Goal: Transaction & Acquisition: Purchase product/service

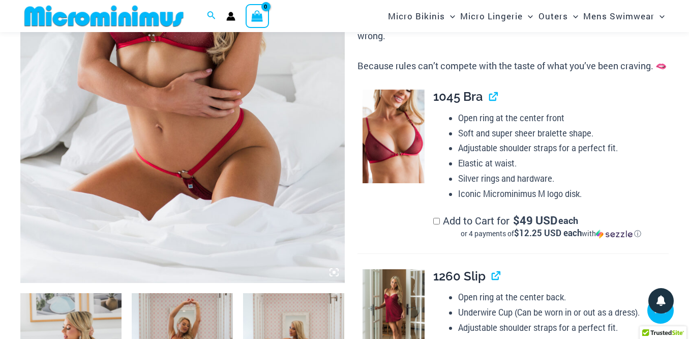
scroll to position [463, 0]
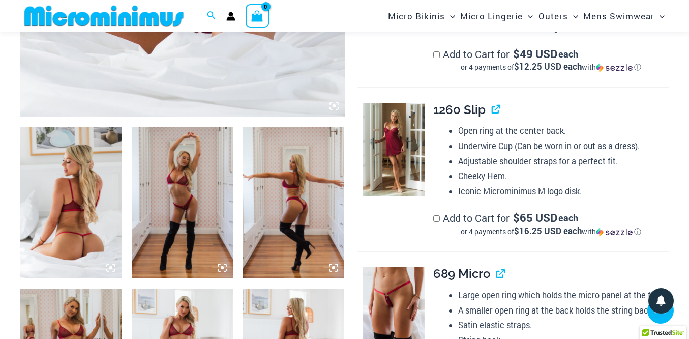
type input "**********"
click at [398, 171] on img at bounding box center [394, 150] width 62 height 94
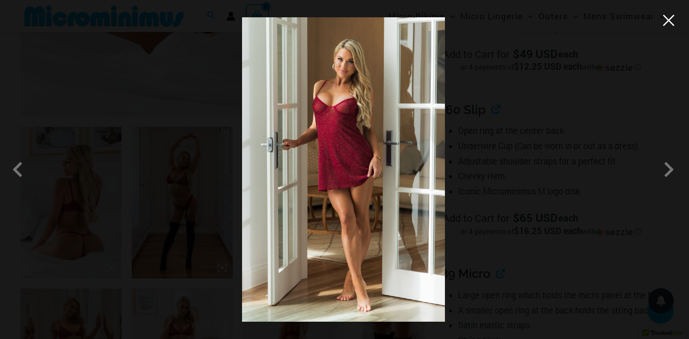
click at [669, 26] on button "Close" at bounding box center [668, 20] width 15 height 15
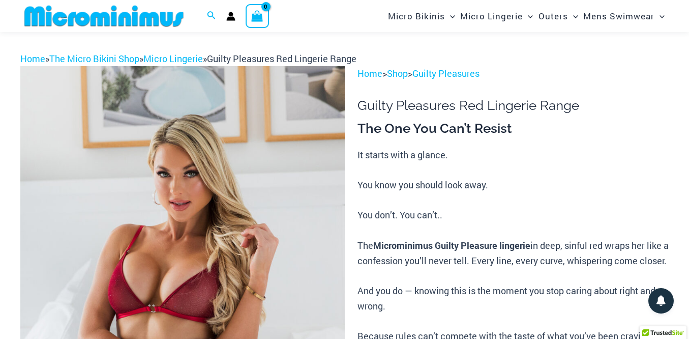
scroll to position [0, 0]
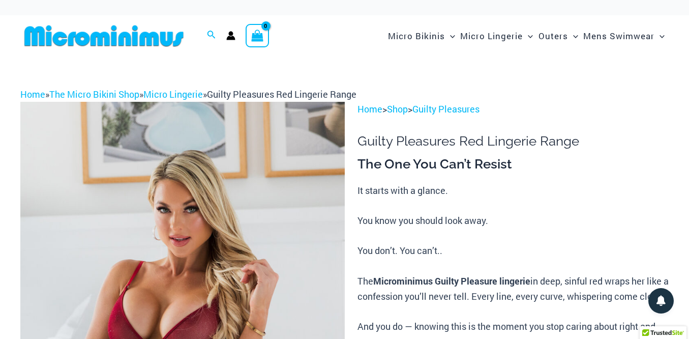
click at [253, 38] on icon "View Shopping Cart, empty" at bounding box center [258, 36] width 12 height 12
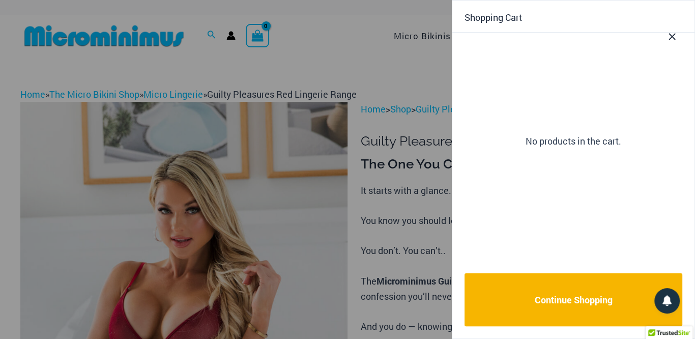
click at [674, 34] on icon "Close Cart Drawer" at bounding box center [672, 37] width 7 height 7
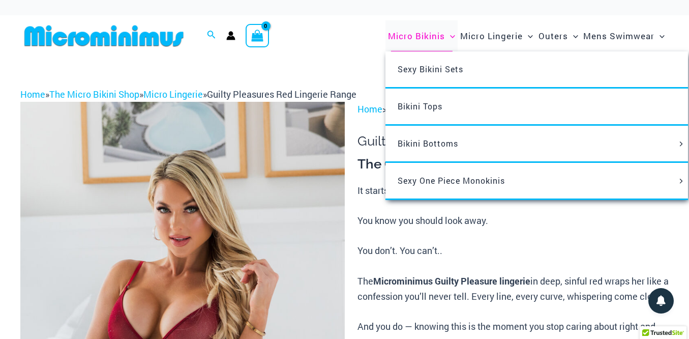
click at [426, 36] on span "Micro Bikinis" at bounding box center [416, 36] width 57 height 26
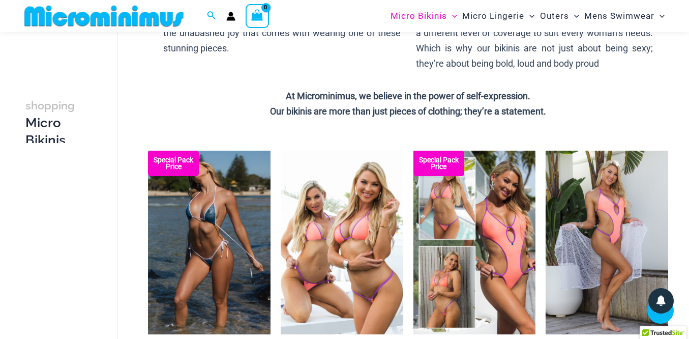
scroll to position [318, 0]
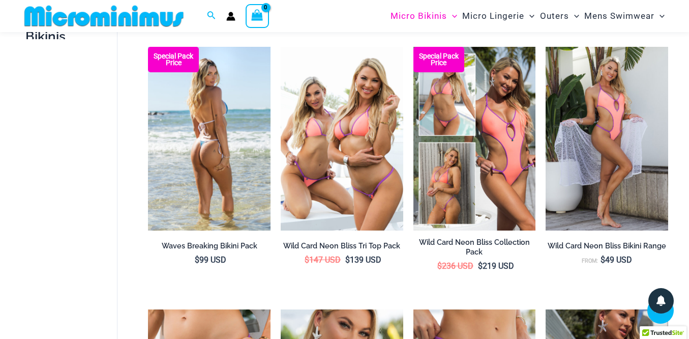
type input "**********"
click at [202, 142] on img at bounding box center [209, 139] width 123 height 184
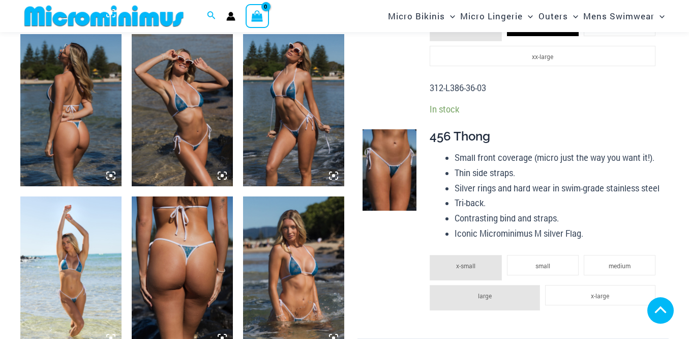
scroll to position [717, 0]
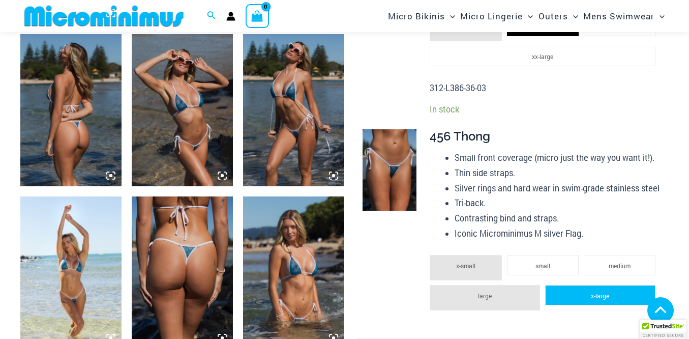
click at [583, 294] on li "x-large" at bounding box center [600, 295] width 110 height 20
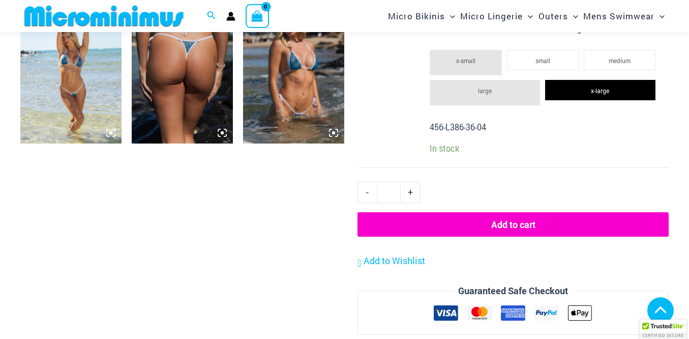
scroll to position [935, 0]
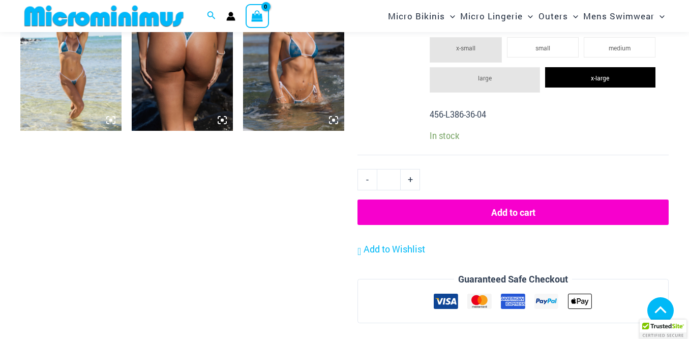
click at [507, 212] on button "Add to cart" at bounding box center [513, 211] width 311 height 25
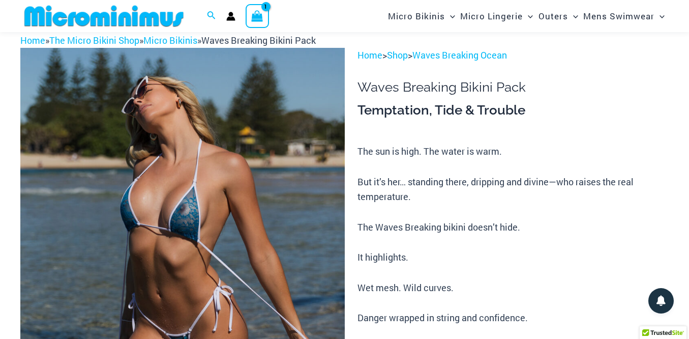
scroll to position [42, 0]
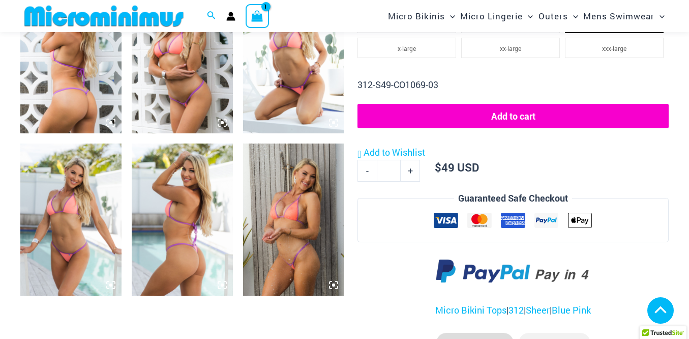
scroll to position [608, 0]
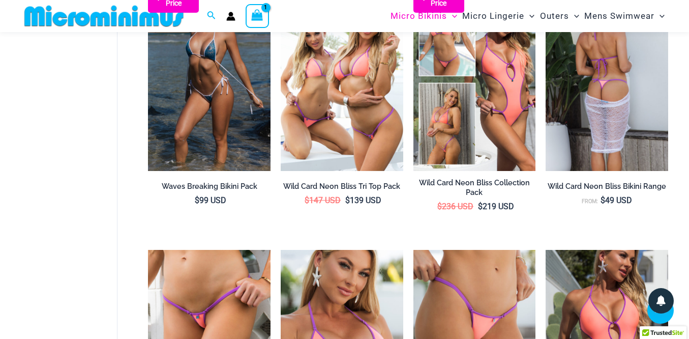
scroll to position [373, 0]
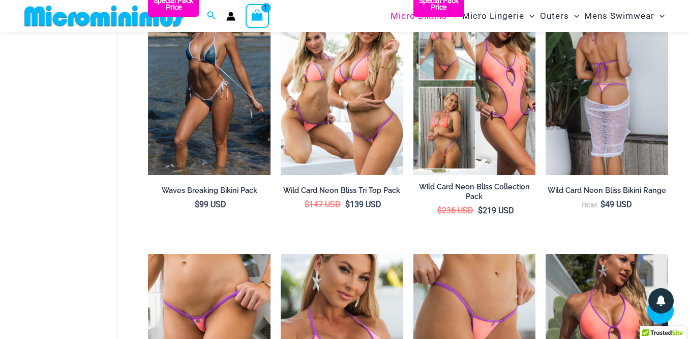
click at [603, 93] on img at bounding box center [607, 83] width 123 height 184
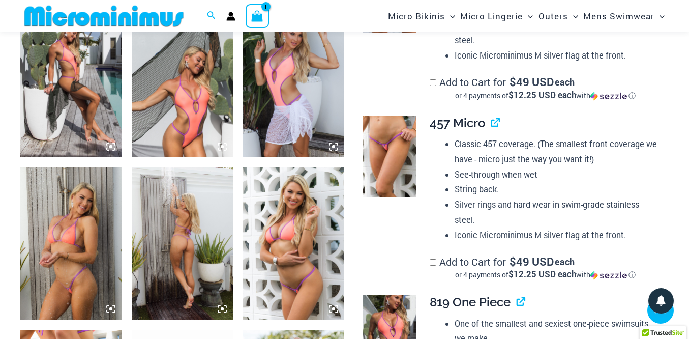
scroll to position [615, 0]
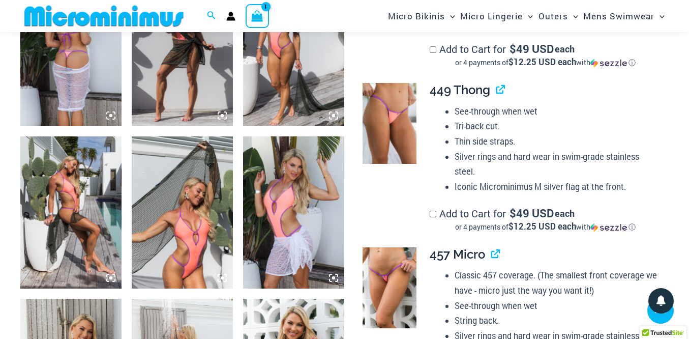
type input "**********"
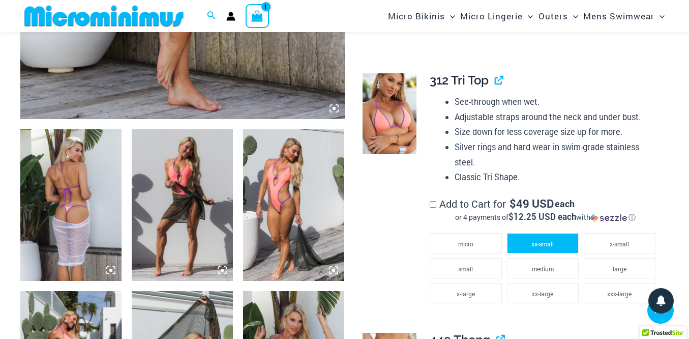
scroll to position [470, 0]
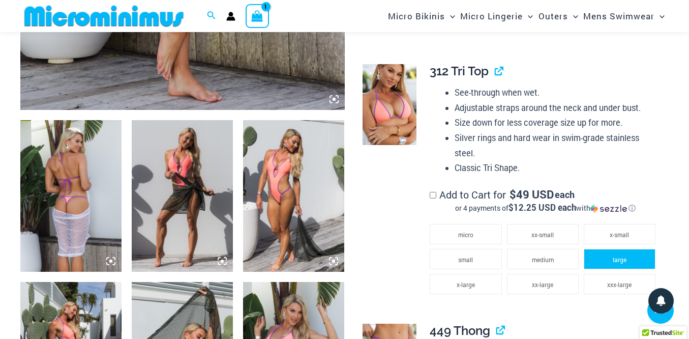
drag, startPoint x: 605, startPoint y: 264, endPoint x: 589, endPoint y: 249, distance: 21.6
click at [605, 264] on li "large" at bounding box center [620, 259] width 72 height 20
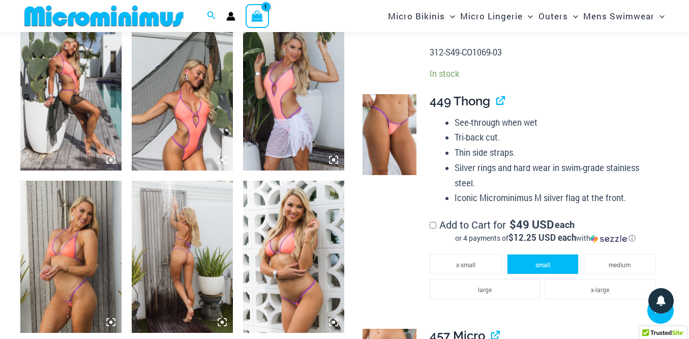
scroll to position [797, 0]
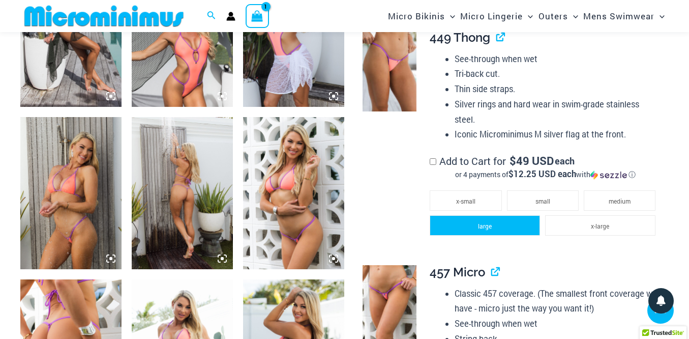
click at [511, 230] on li "large" at bounding box center [485, 225] width 110 height 20
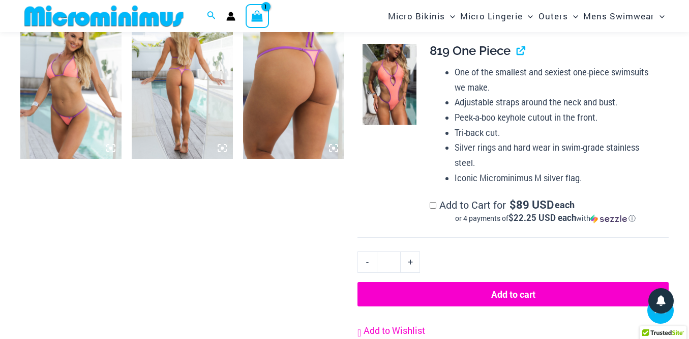
scroll to position [1342, 0]
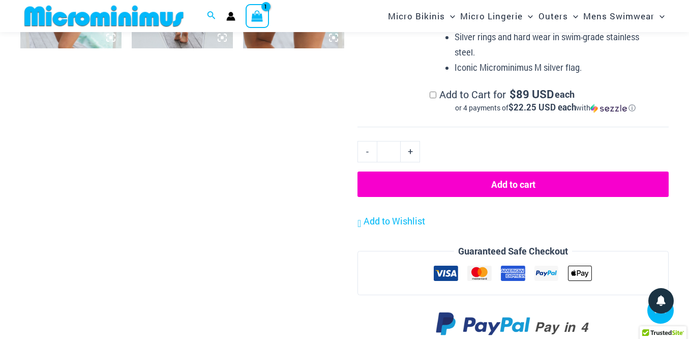
click at [494, 186] on button "Add to cart" at bounding box center [513, 183] width 311 height 25
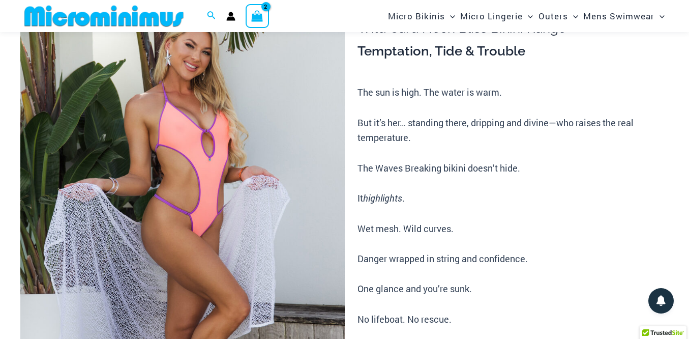
scroll to position [42, 0]
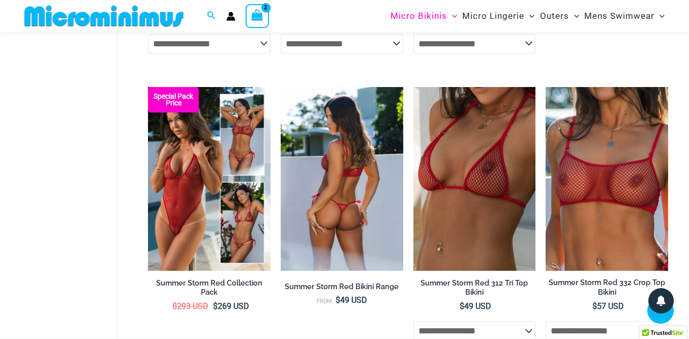
scroll to position [2020, 0]
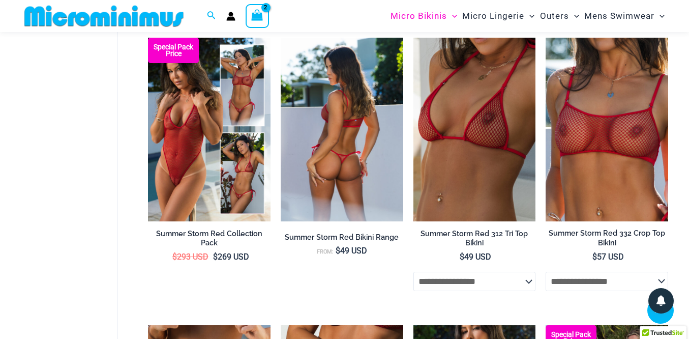
click at [334, 132] on img at bounding box center [342, 130] width 123 height 184
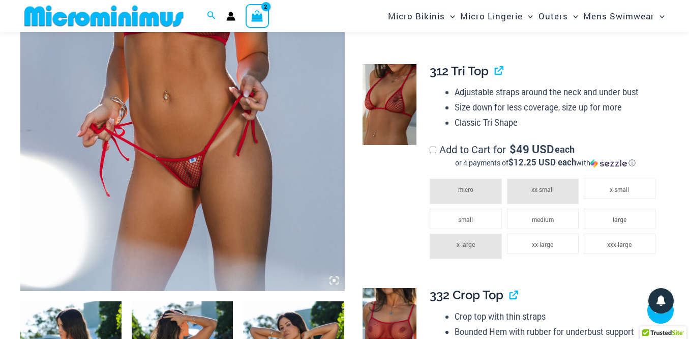
scroll to position [288, 0]
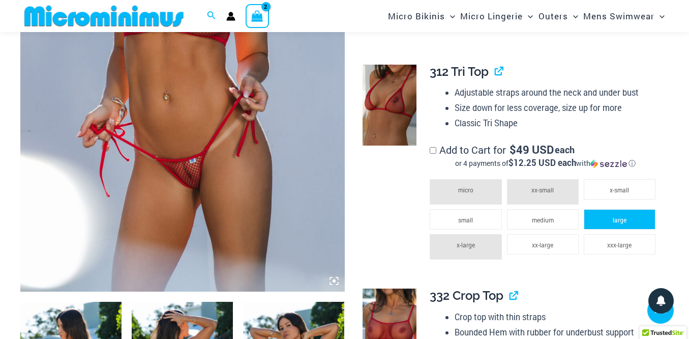
click at [598, 219] on li "large" at bounding box center [620, 219] width 72 height 20
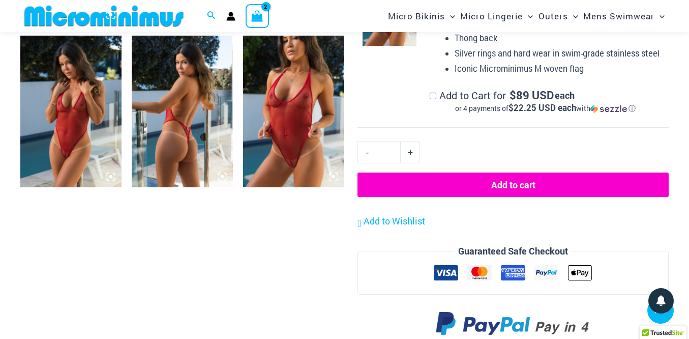
scroll to position [1233, 0]
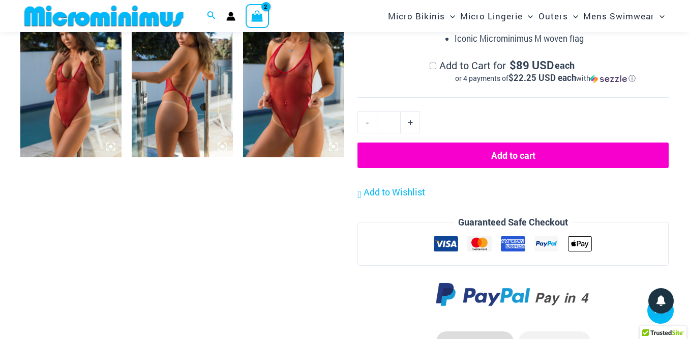
click at [486, 153] on button "Add to cart" at bounding box center [513, 154] width 311 height 25
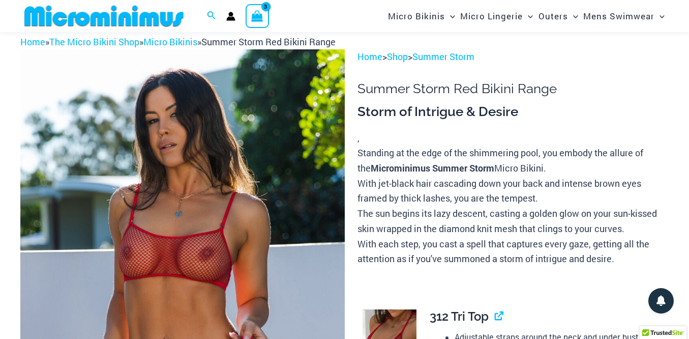
scroll to position [42, 0]
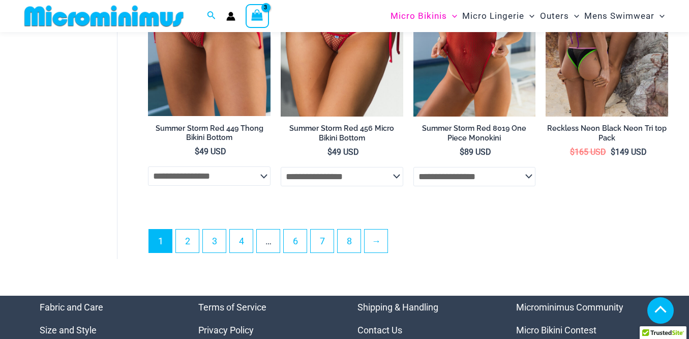
scroll to position [2412, 0]
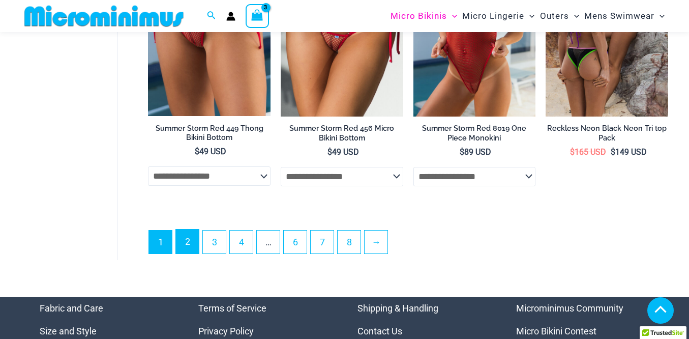
click at [189, 253] on link "2" at bounding box center [187, 241] width 23 height 24
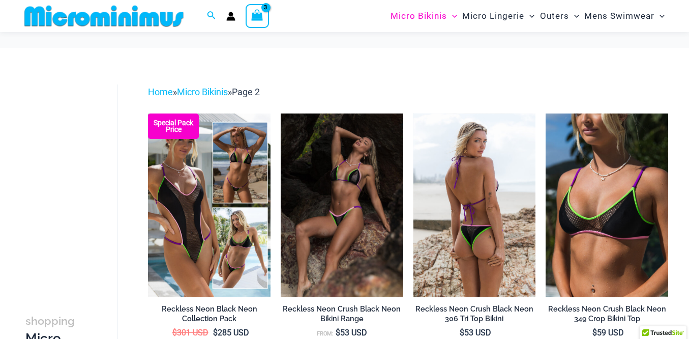
scroll to position [66, 0]
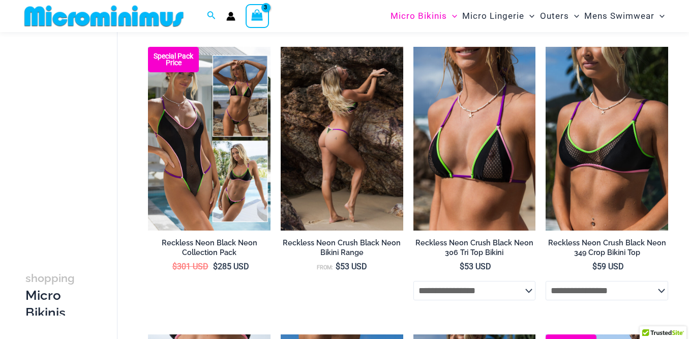
type input "**********"
click at [341, 144] on img at bounding box center [342, 139] width 123 height 184
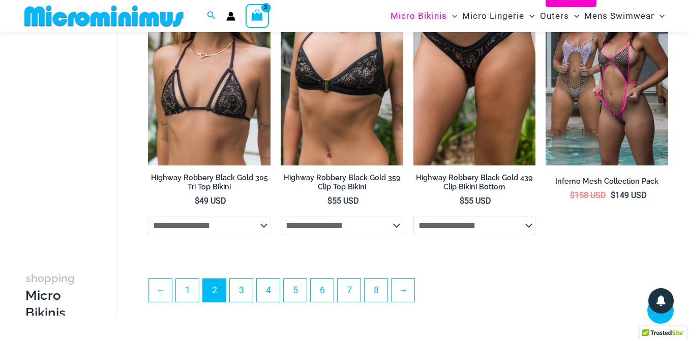
scroll to position [2246, 0]
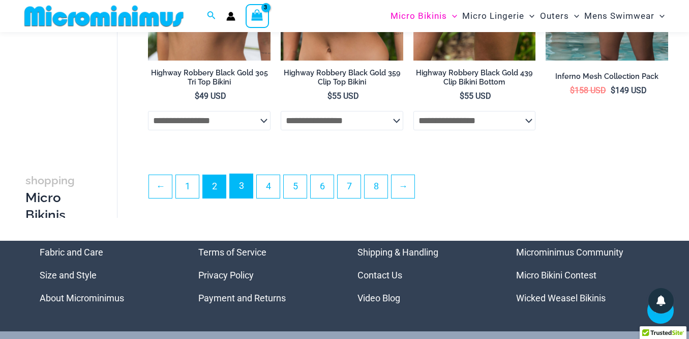
click at [246, 186] on link "3" at bounding box center [241, 186] width 23 height 24
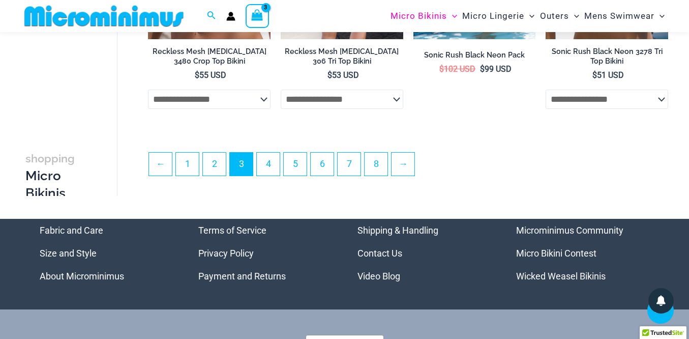
scroll to position [2290, 0]
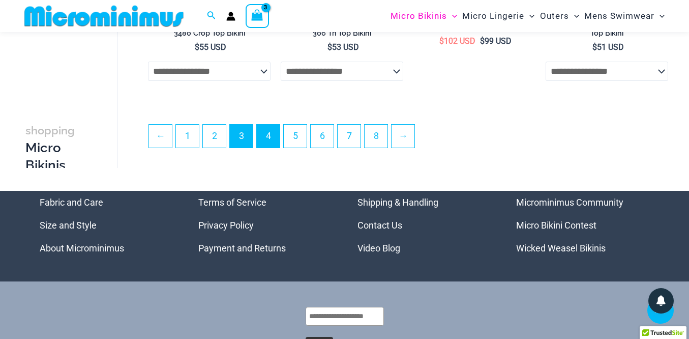
type input "**********"
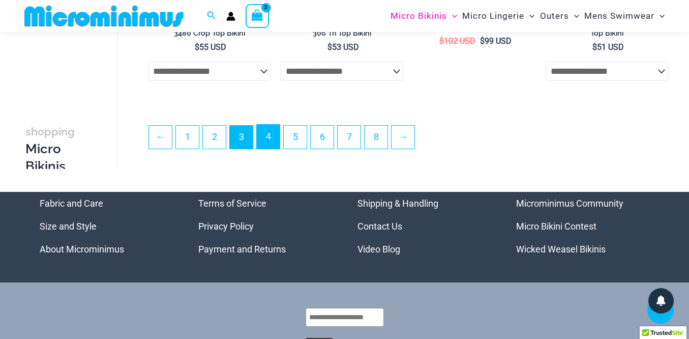
click at [270, 140] on link "4" at bounding box center [268, 137] width 23 height 24
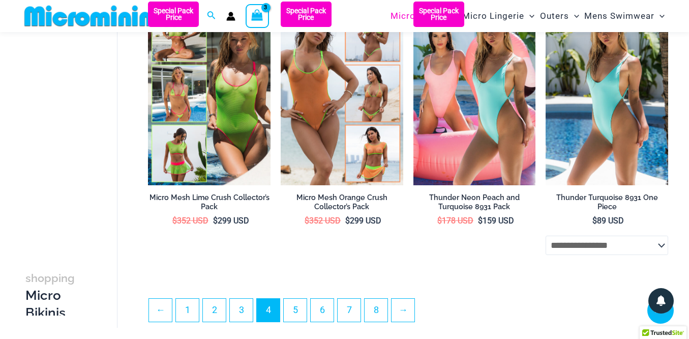
scroll to position [2251, 0]
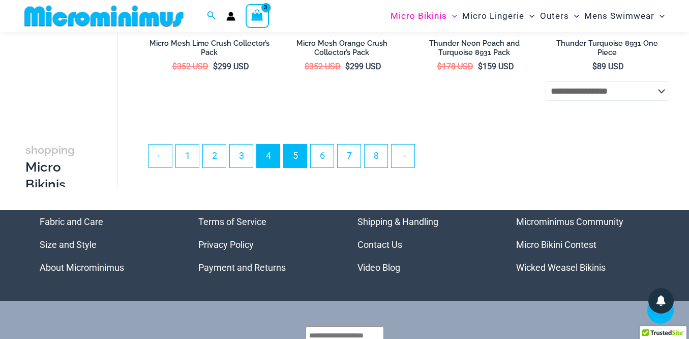
type input "**********"
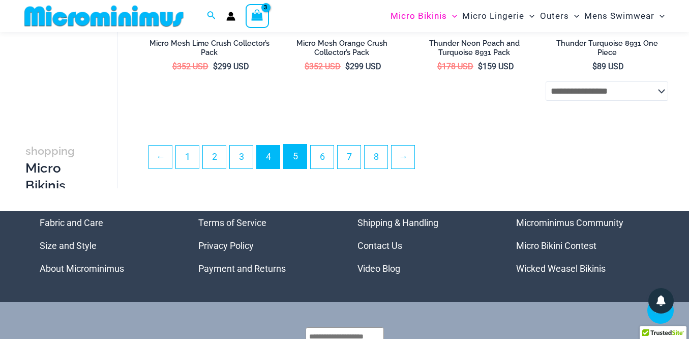
click at [296, 148] on link "5" at bounding box center [295, 156] width 23 height 24
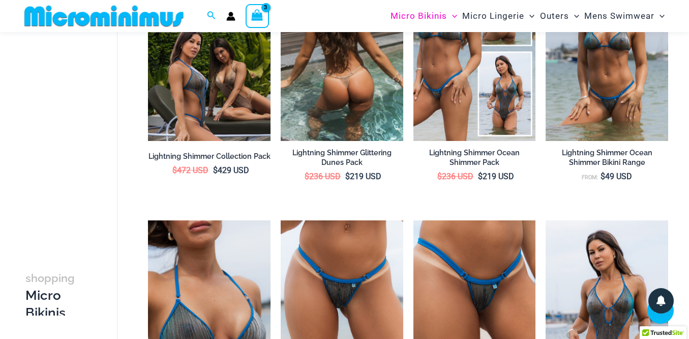
scroll to position [356, 0]
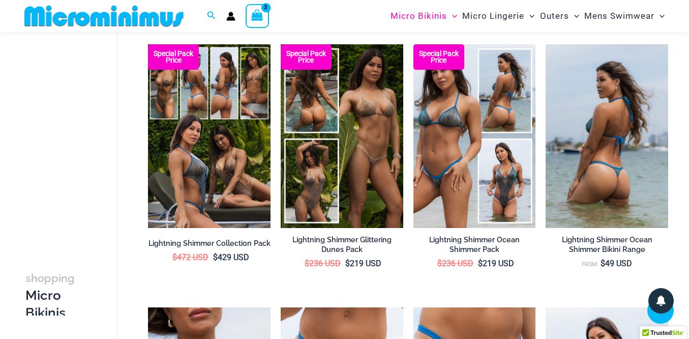
type input "**********"
click at [585, 149] on img at bounding box center [607, 136] width 123 height 184
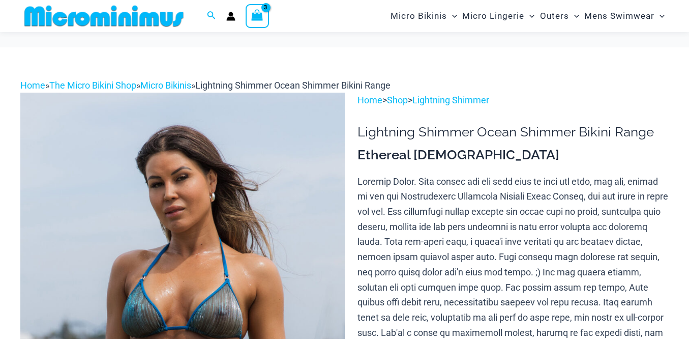
scroll to position [318, 0]
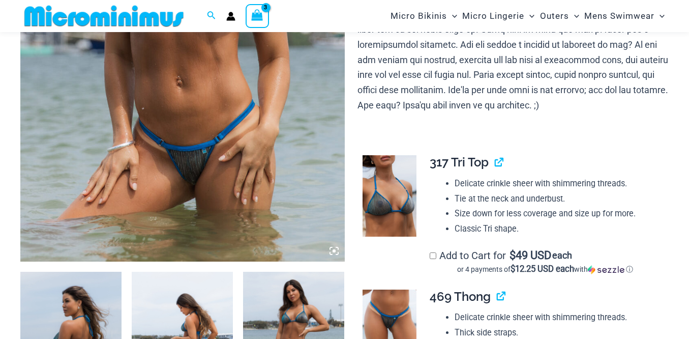
type input "**********"
click at [0, 0] on span "large" at bounding box center [0, 0] width 0 height 0
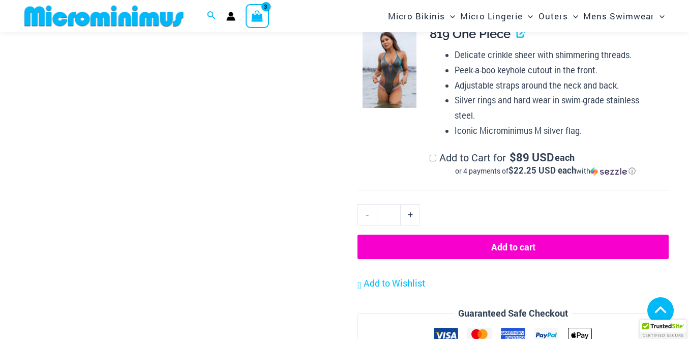
scroll to position [1190, 0]
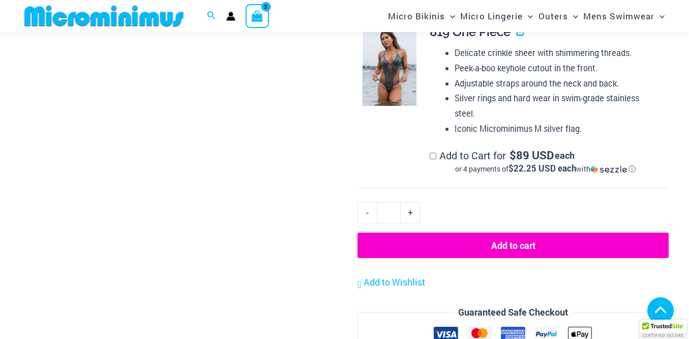
click at [514, 243] on button "Add to cart" at bounding box center [513, 245] width 311 height 25
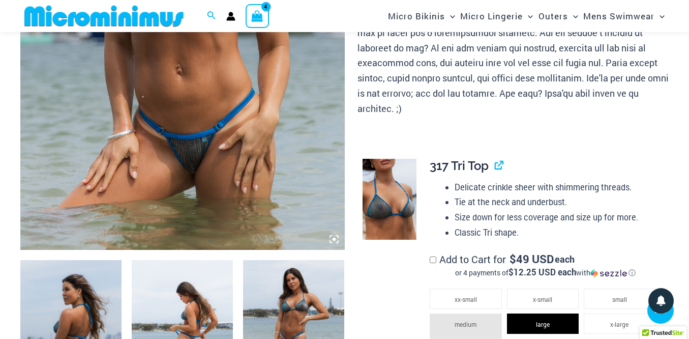
scroll to position [42, 0]
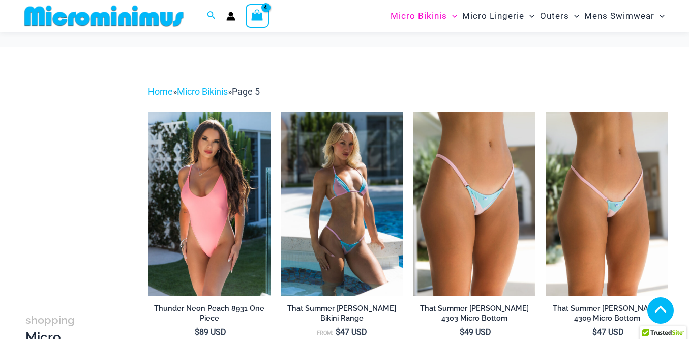
scroll to position [2209, 0]
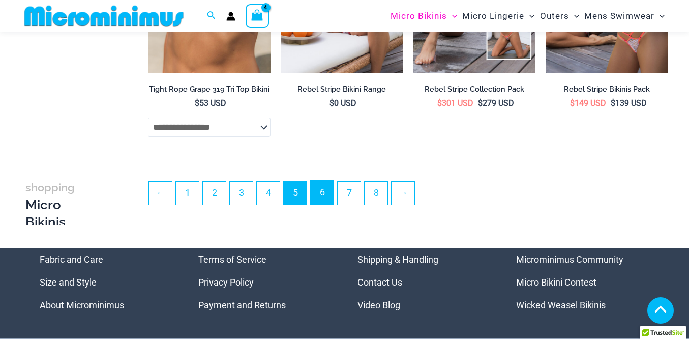
click at [322, 200] on link "6" at bounding box center [322, 193] width 23 height 24
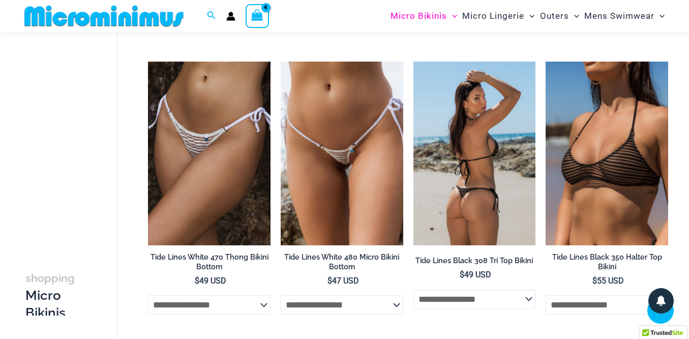
scroll to position [1450, 0]
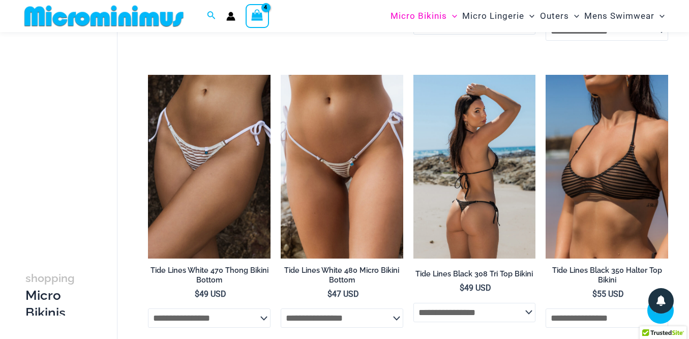
type input "**********"
click at [473, 162] on img at bounding box center [475, 167] width 123 height 184
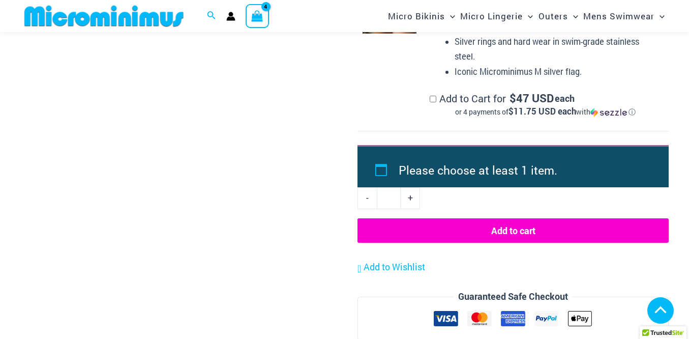
scroll to position [1837, 0]
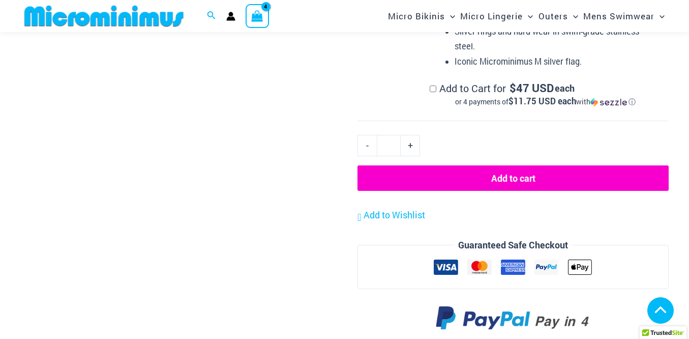
click at [505, 177] on button "Add to cart" at bounding box center [513, 177] width 311 height 25
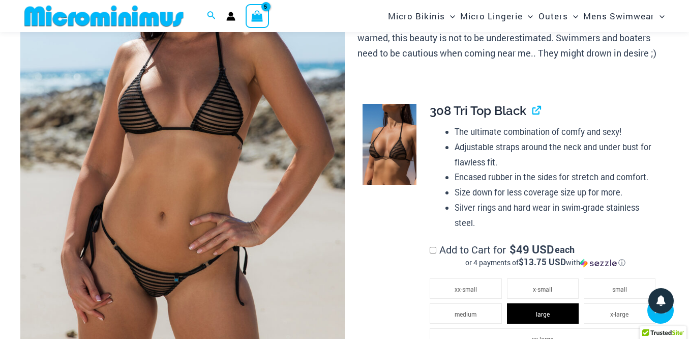
scroll to position [369, 0]
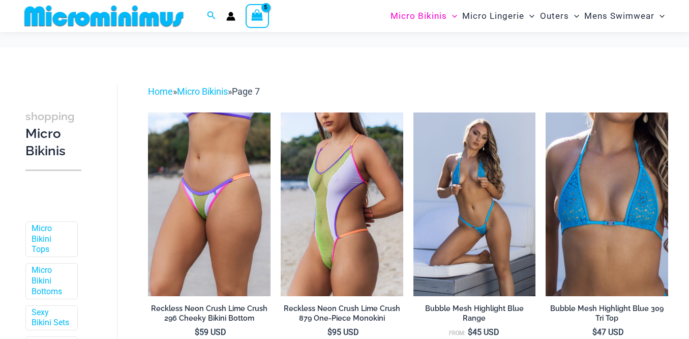
scroll to position [72, 0]
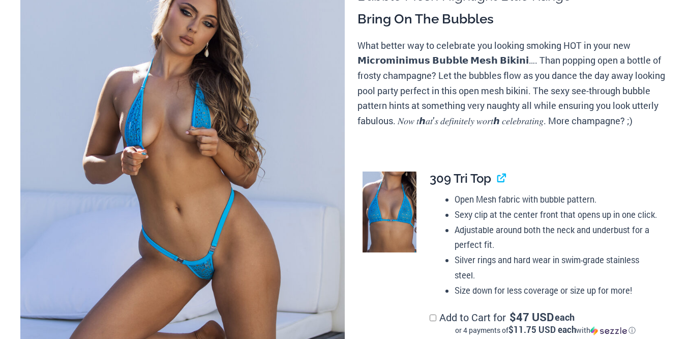
scroll to position [215, 0]
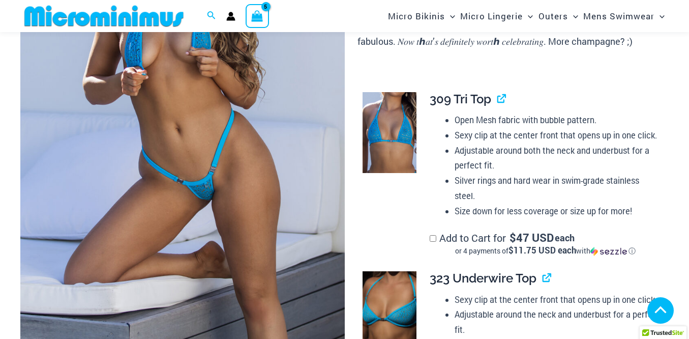
type input "**********"
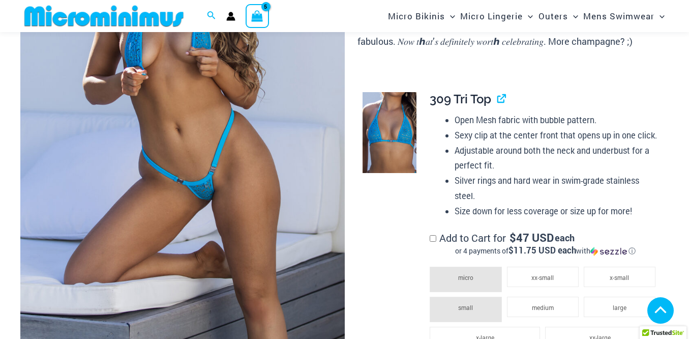
click at [607, 297] on li "large" at bounding box center [620, 307] width 72 height 20
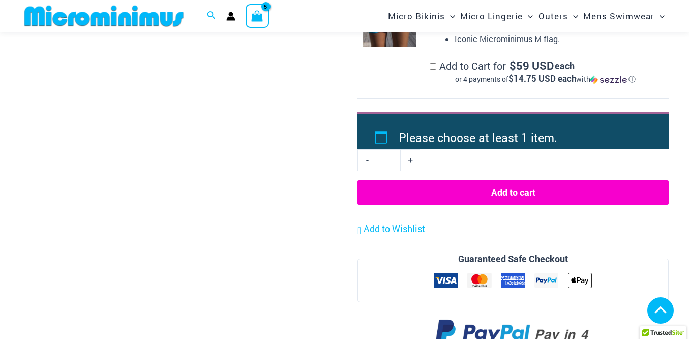
scroll to position [1619, 0]
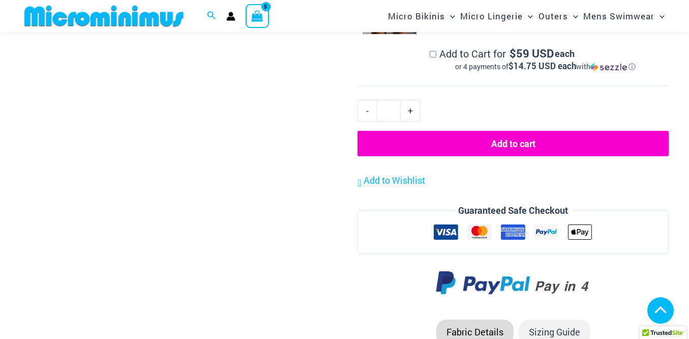
click at [508, 156] on button "Add to cart" at bounding box center [513, 143] width 311 height 25
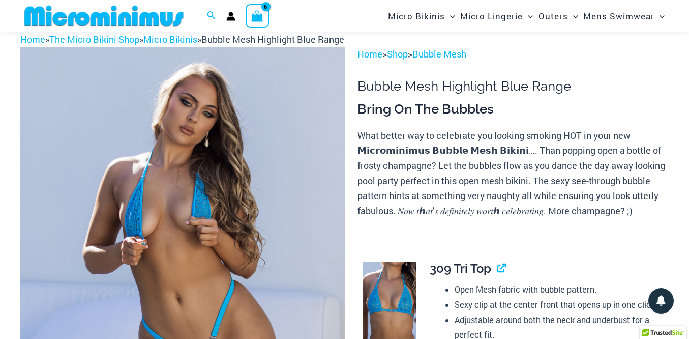
scroll to position [42, 0]
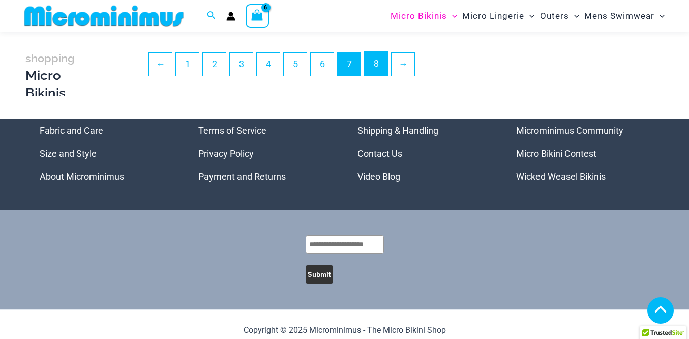
scroll to position [2368, 0]
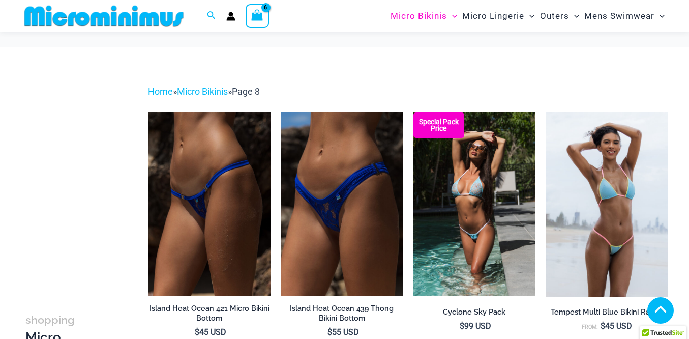
scroll to position [472, 0]
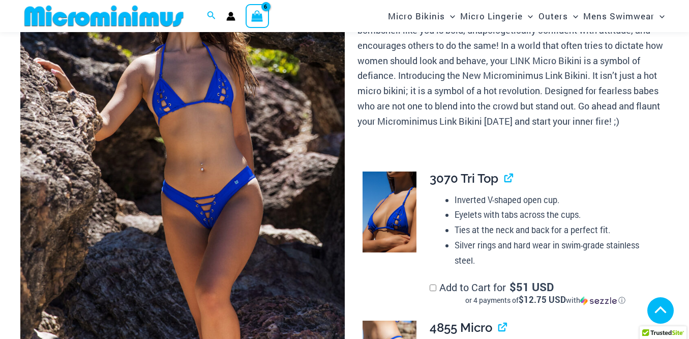
scroll to position [245, 0]
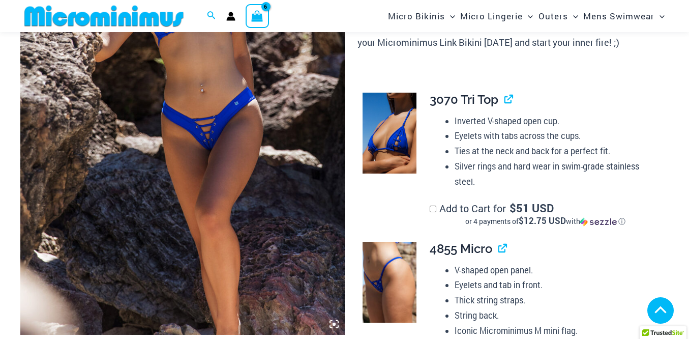
type input "**********"
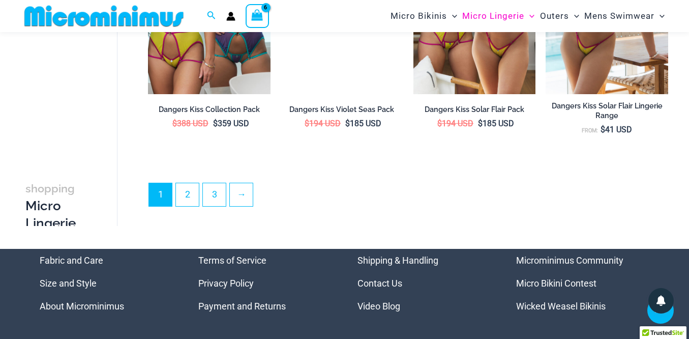
scroll to position [2290, 0]
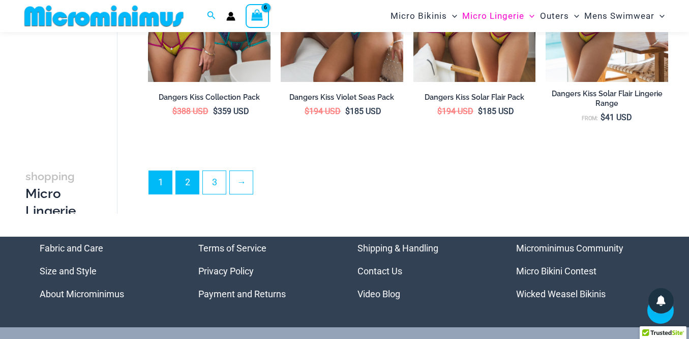
type input "**********"
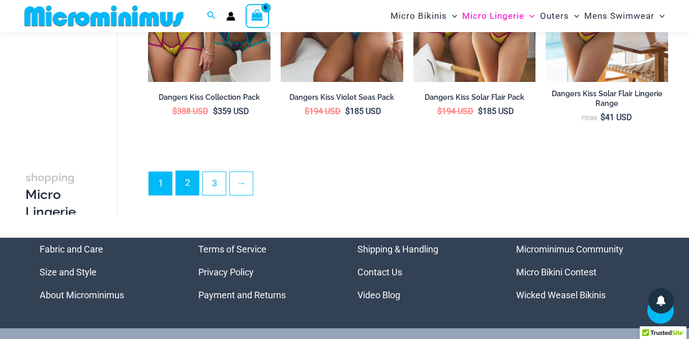
click at [183, 186] on link "2" at bounding box center [187, 183] width 23 height 24
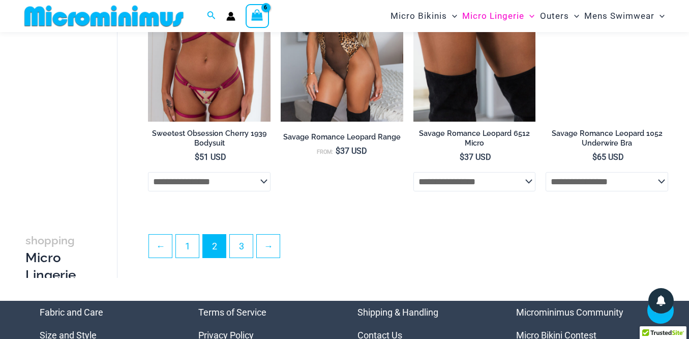
scroll to position [2290, 0]
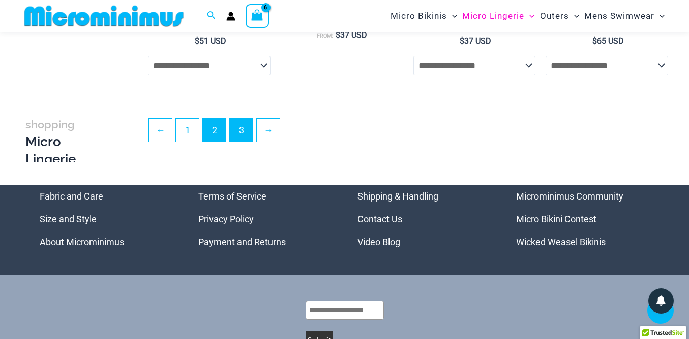
type input "**********"
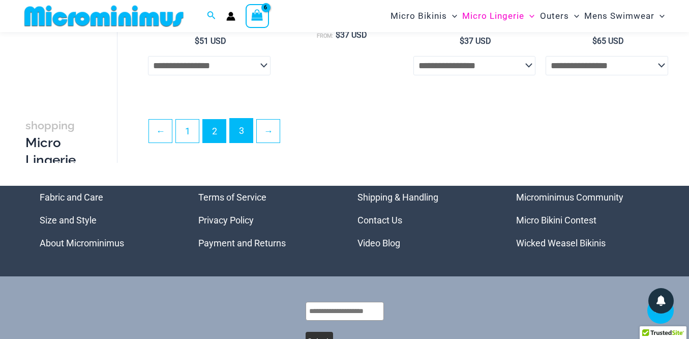
click at [248, 134] on link "3" at bounding box center [241, 131] width 23 height 24
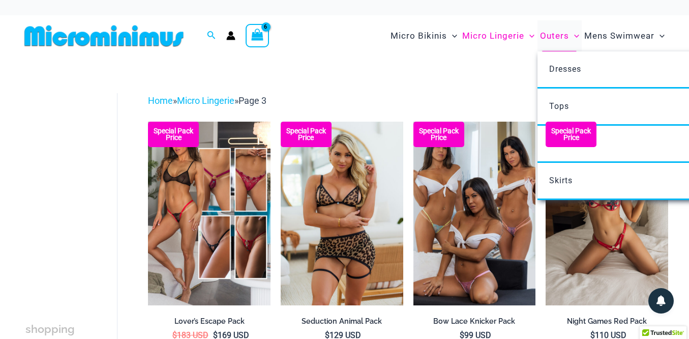
type input "**********"
click at [558, 34] on span "Outers" at bounding box center [554, 36] width 29 height 26
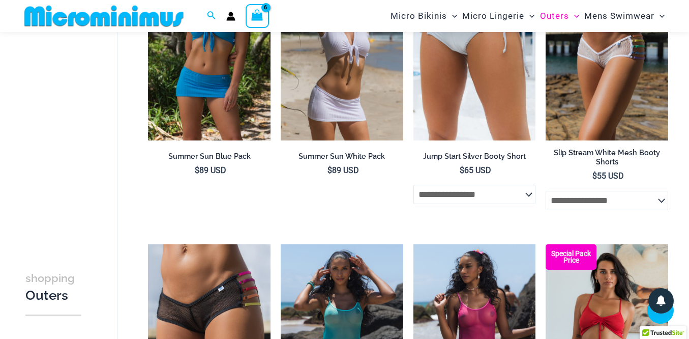
scroll to position [1523, 0]
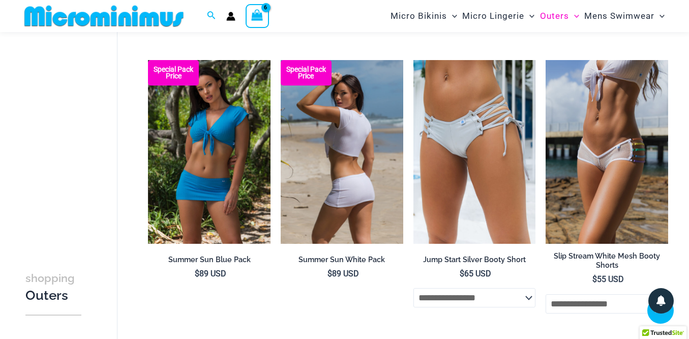
type input "**********"
click at [330, 166] on img at bounding box center [342, 152] width 123 height 184
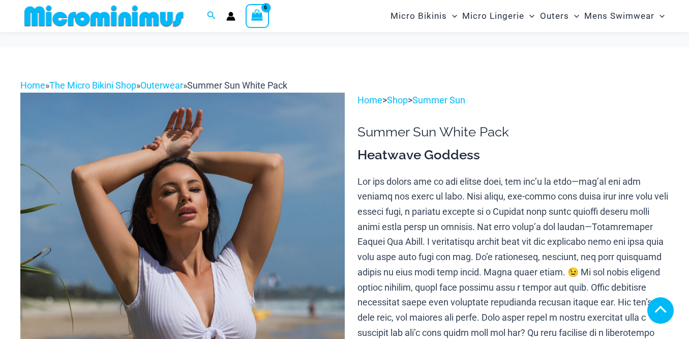
scroll to position [361, 0]
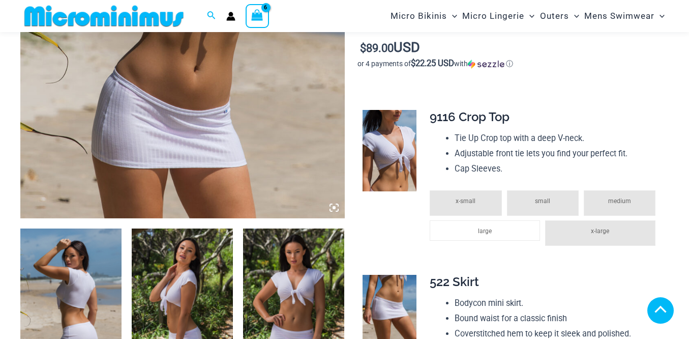
type input "**********"
click at [493, 220] on li "large" at bounding box center [485, 230] width 110 height 20
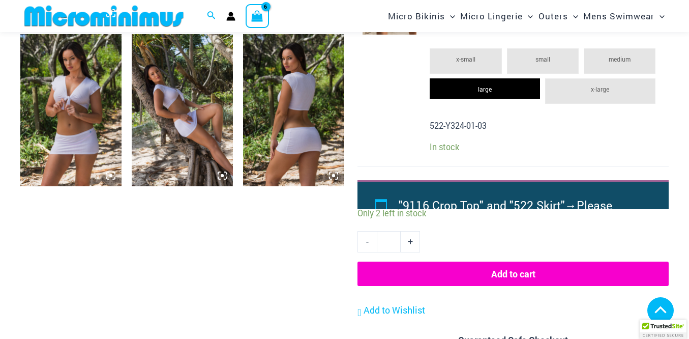
scroll to position [717, 0]
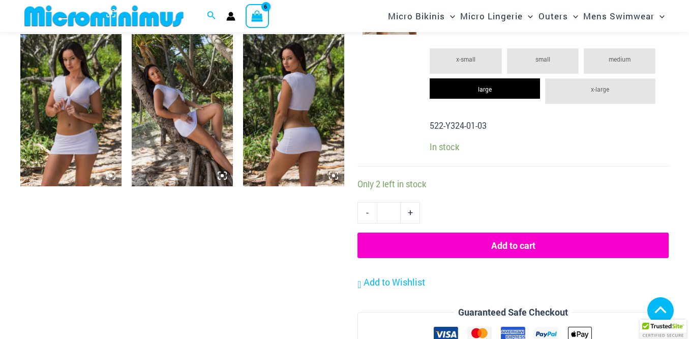
click at [506, 245] on button "Add to cart" at bounding box center [513, 245] width 311 height 25
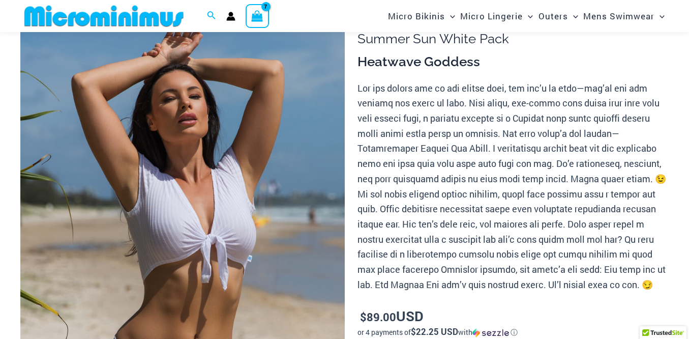
scroll to position [42, 0]
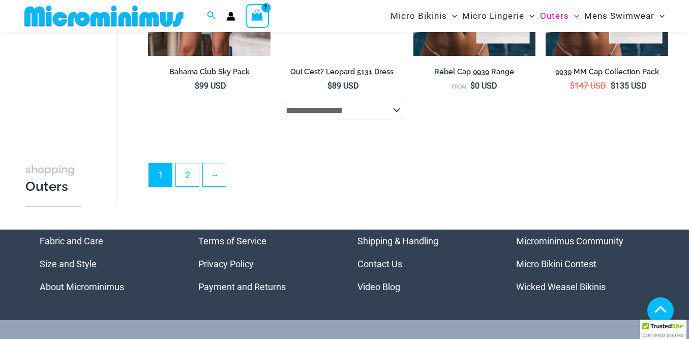
scroll to position [2326, 0]
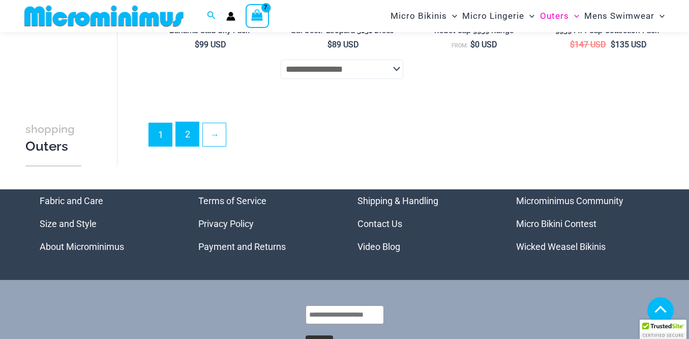
click at [192, 133] on link "2" at bounding box center [187, 134] width 23 height 24
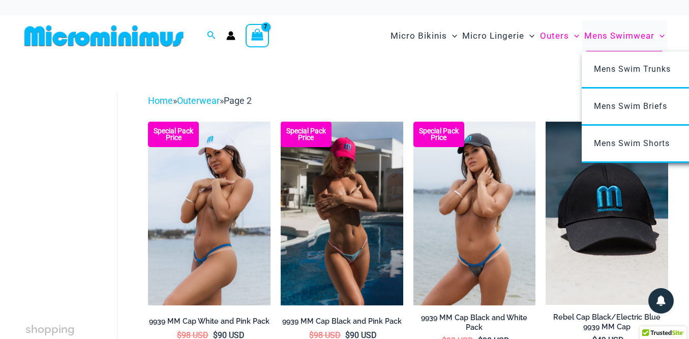
type input "**********"
click at [607, 33] on span "Mens Swimwear" at bounding box center [620, 36] width 70 height 26
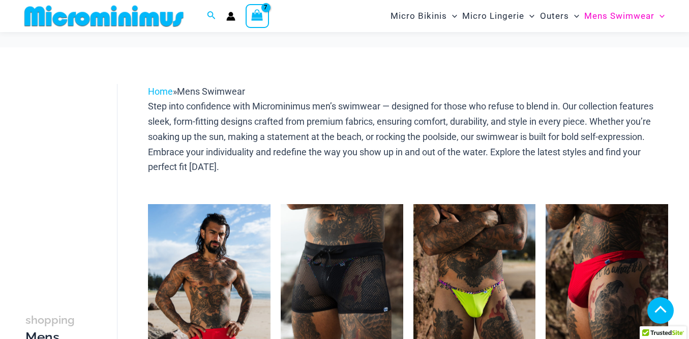
type input "**********"
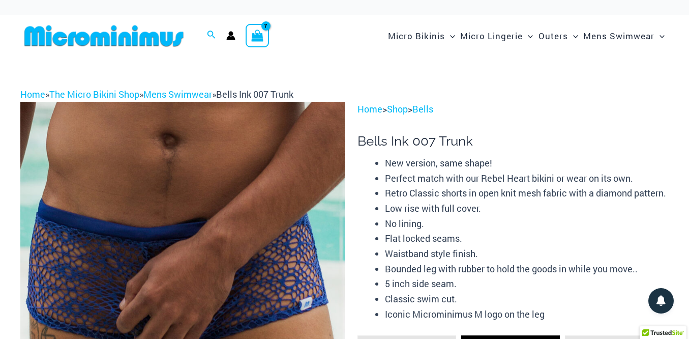
click at [258, 41] on span "View Shopping Cart, 7 items" at bounding box center [257, 37] width 12 height 16
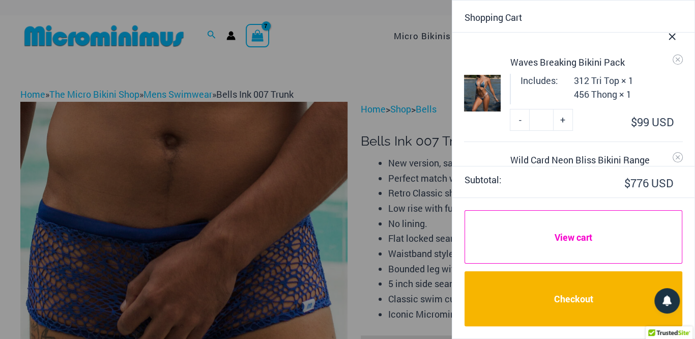
click at [575, 239] on link "View cart" at bounding box center [574, 237] width 218 height 54
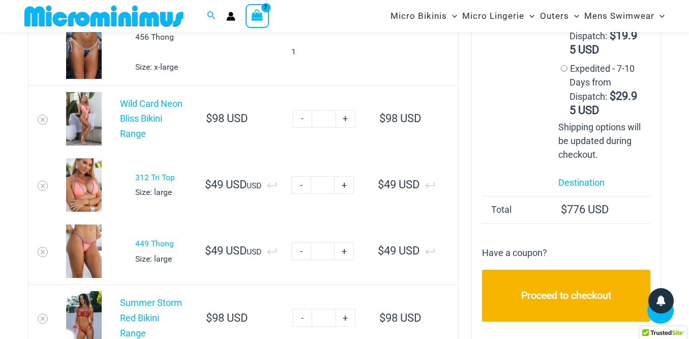
scroll to position [172, 0]
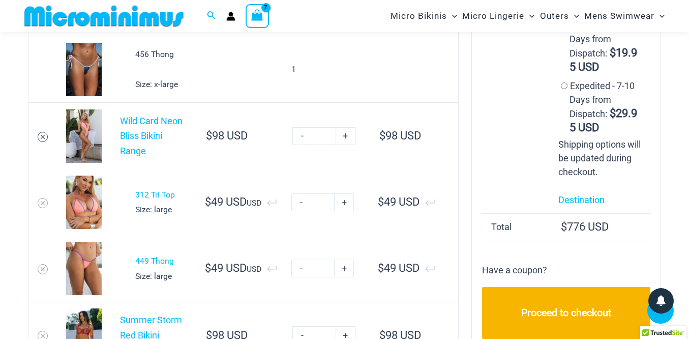
type input "**********"
click at [43, 139] on icon "Remove Wild Card Neon Bliss Bikini Range from cart" at bounding box center [43, 137] width 4 height 4
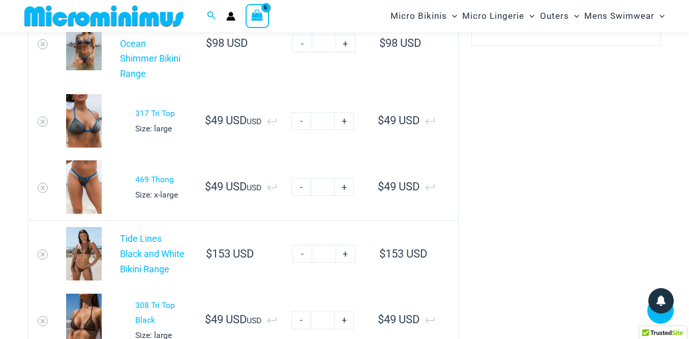
scroll to position [500, 0]
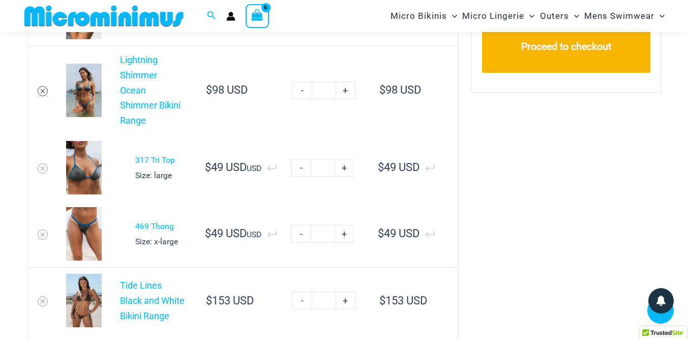
click at [41, 93] on icon "Remove Lightning Shimmer Ocean Shimmer Bikini Range from cart" at bounding box center [42, 91] width 7 height 7
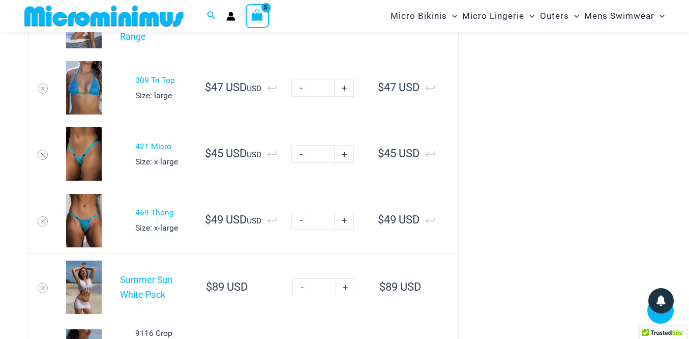
scroll to position [791, 0]
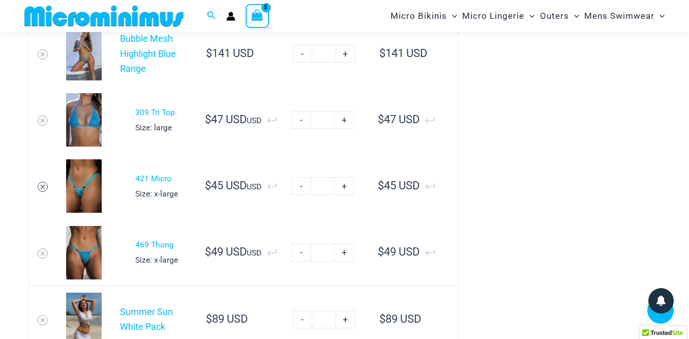
click at [45, 190] on icon "Remove 421 Micro from cart" at bounding box center [42, 186] width 7 height 7
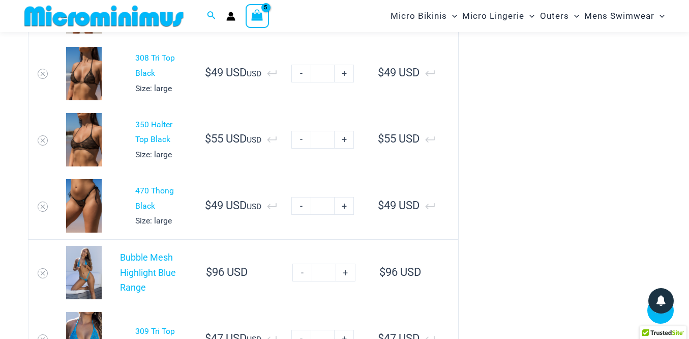
scroll to position [536, 0]
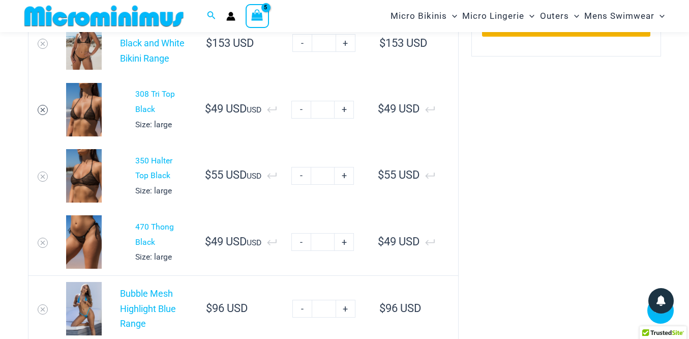
click at [42, 113] on icon "Remove 308 Tri Top Black from cart" at bounding box center [42, 109] width 7 height 7
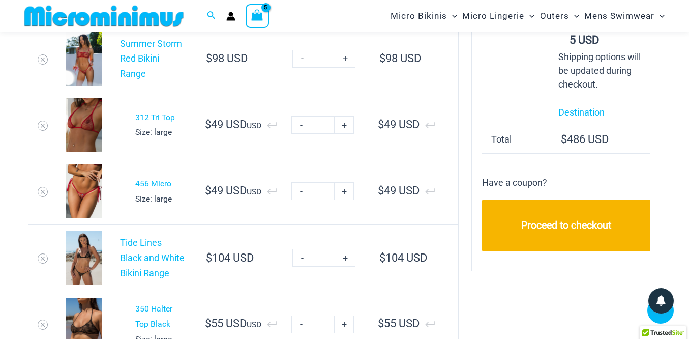
scroll to position [318, 0]
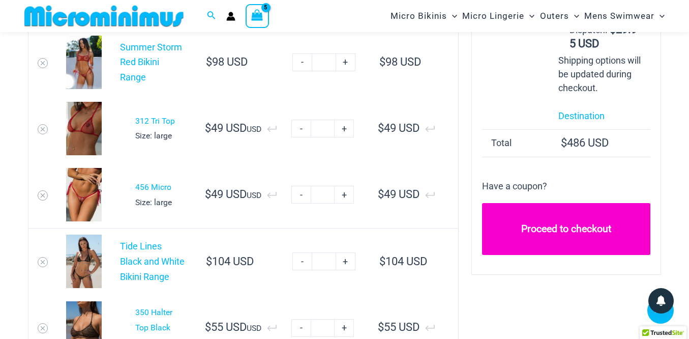
click at [568, 229] on link "Proceed to checkout" at bounding box center [566, 229] width 169 height 52
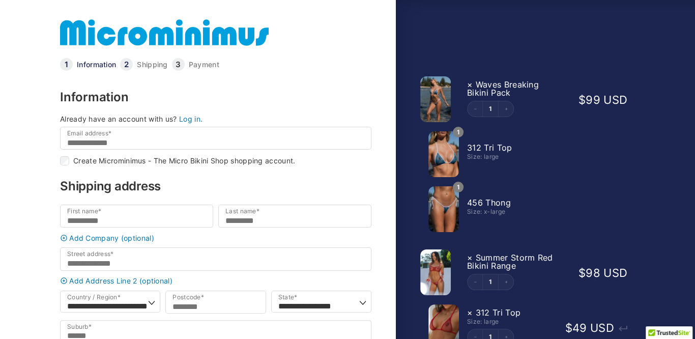
type input "**********"
type input "*******"
type input "**********"
select select "**"
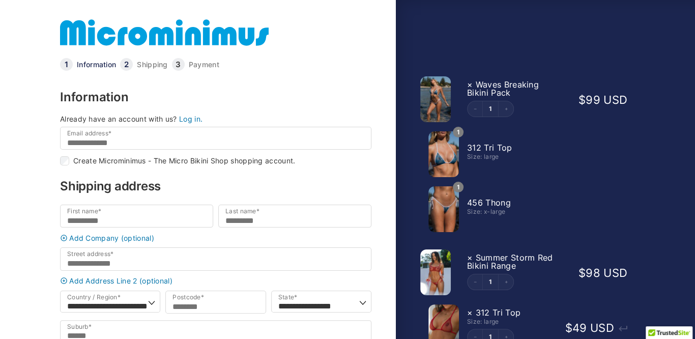
type input "*****"
type input "**********"
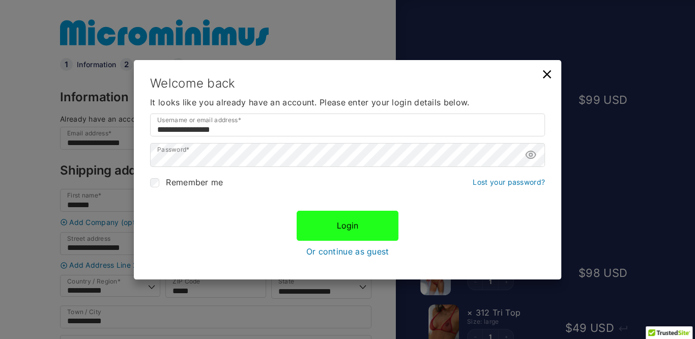
click at [345, 224] on button "Login" at bounding box center [348, 226] width 102 height 30
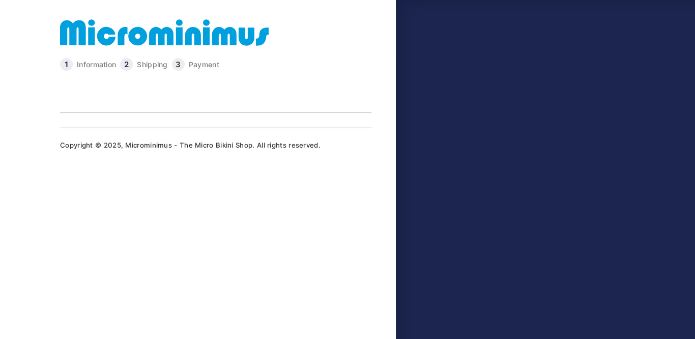
type input "**********"
select select "**"
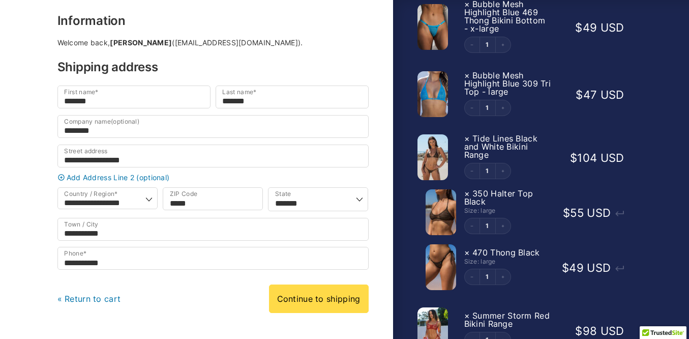
scroll to position [182, 0]
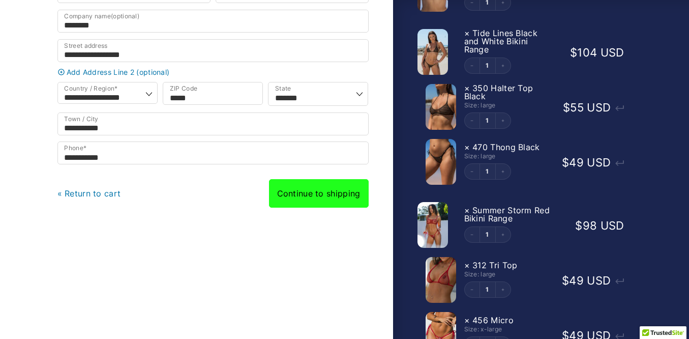
click at [314, 199] on link "Continue to shipping" at bounding box center [319, 193] width 100 height 28
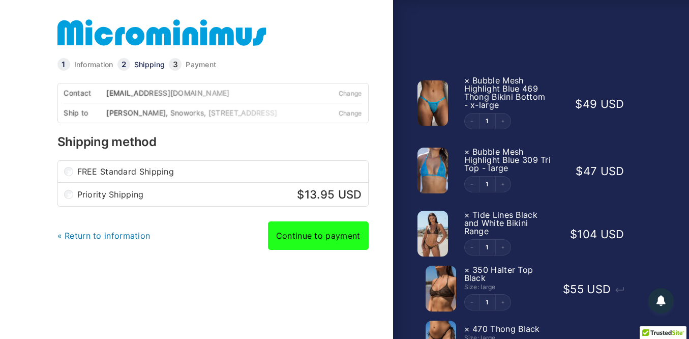
click at [325, 241] on link "Continue to payment" at bounding box center [318, 235] width 101 height 28
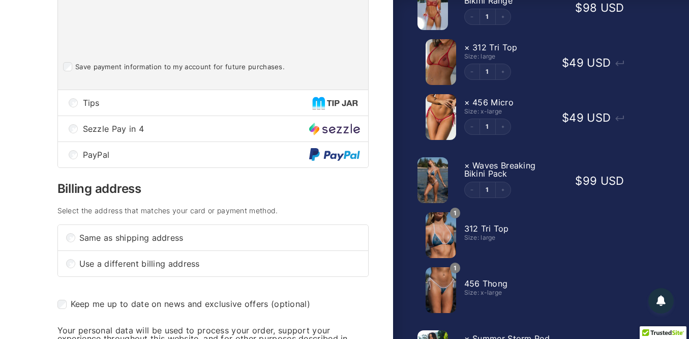
scroll to position [399, 0]
click at [77, 108] on div "Tips" at bounding box center [213, 102] width 310 height 25
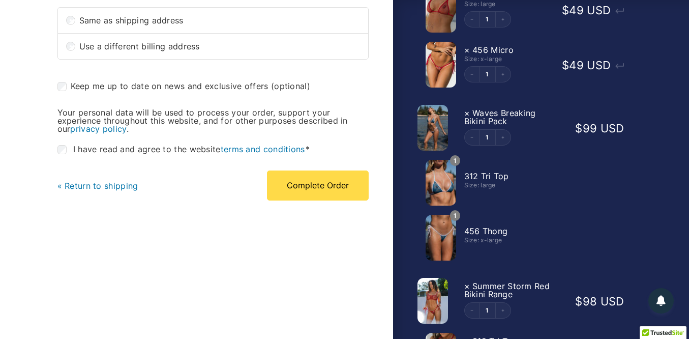
scroll to position [481, 0]
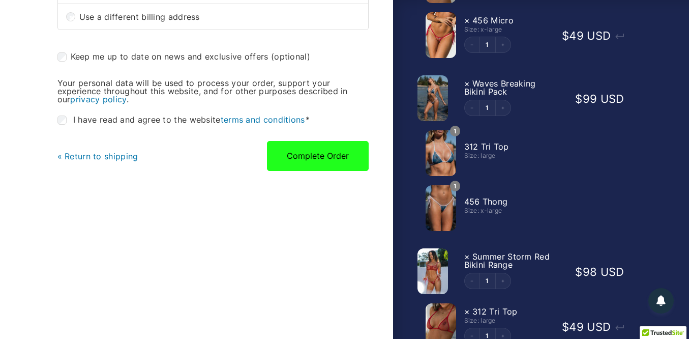
click at [308, 159] on button "Complete Order" at bounding box center [318, 156] width 102 height 30
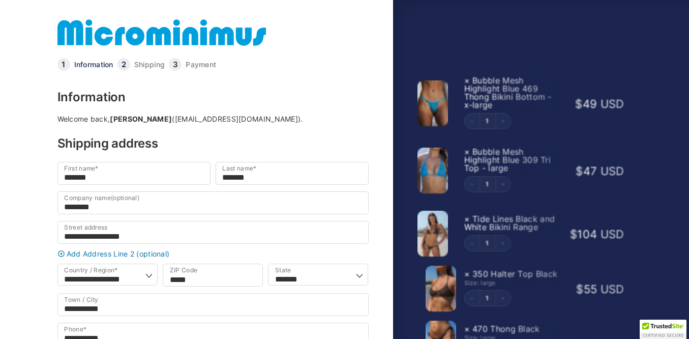
select select "**"
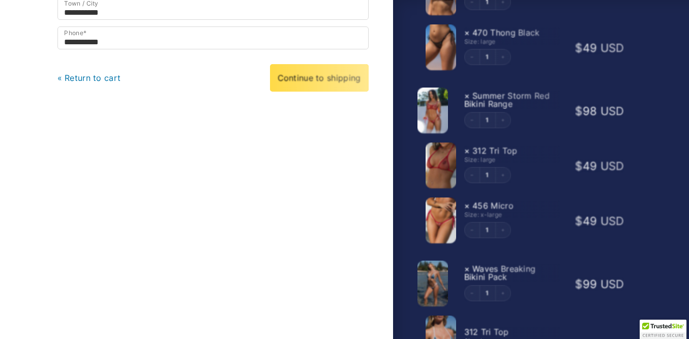
scroll to position [218, 0]
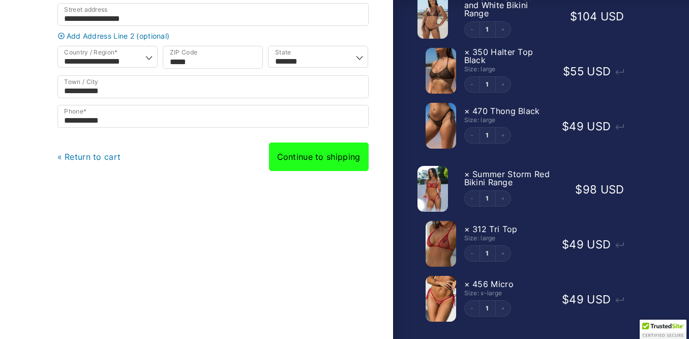
click at [320, 168] on link "Continue to shipping" at bounding box center [319, 156] width 100 height 28
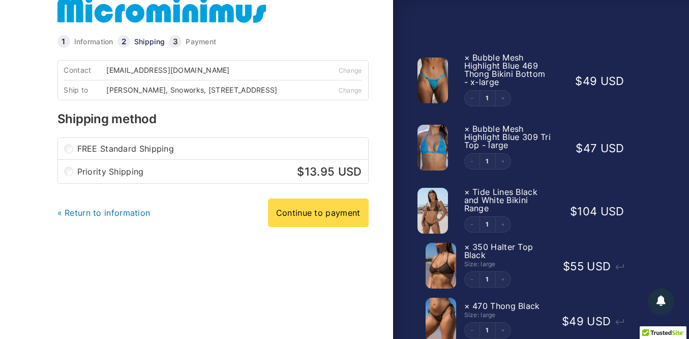
scroll to position [109, 0]
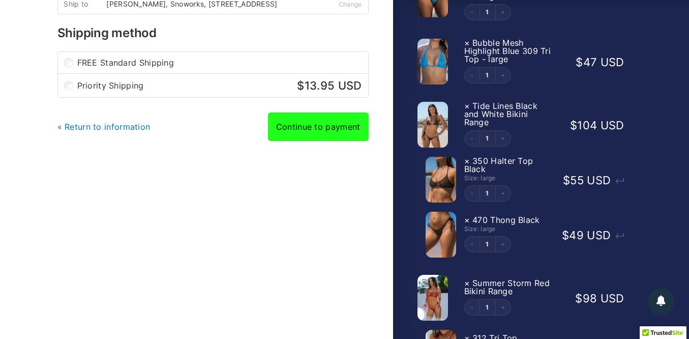
click at [325, 138] on link "Continue to payment" at bounding box center [318, 126] width 101 height 28
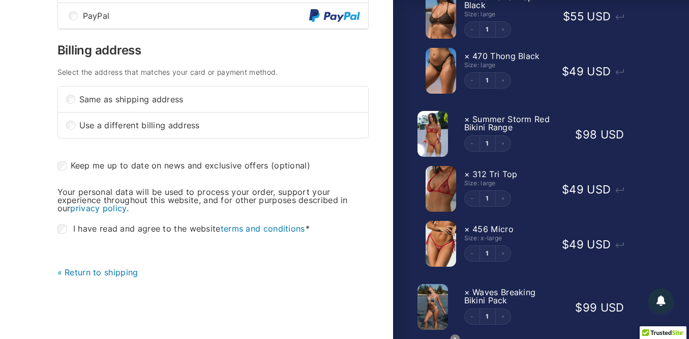
scroll to position [291, 0]
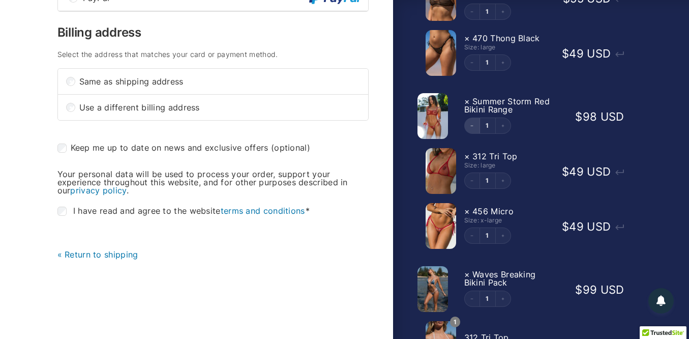
drag, startPoint x: 472, startPoint y: 127, endPoint x: 380, endPoint y: 22, distance: 139.2
click at [472, 127] on icon "Decrement" at bounding box center [472, 126] width 4 height 4
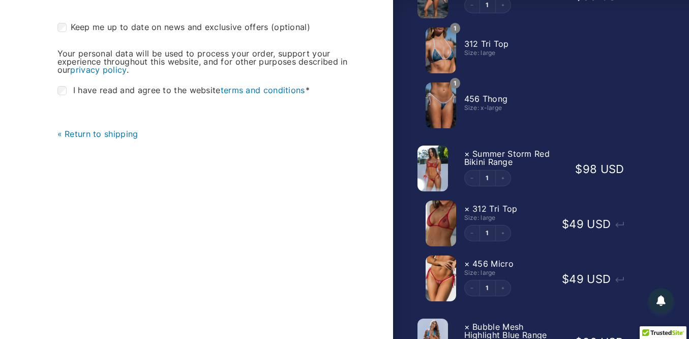
scroll to position [472, 0]
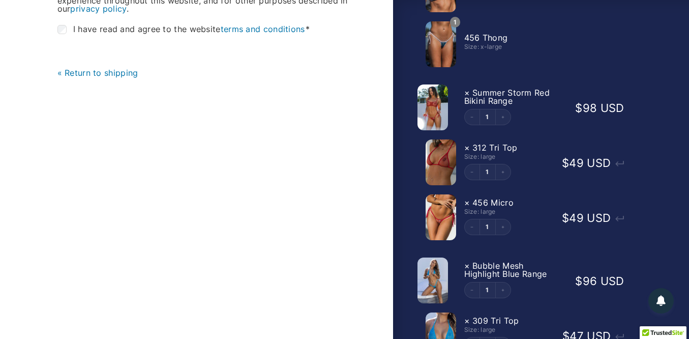
click at [99, 78] on link "« Return to shipping" at bounding box center [97, 73] width 81 height 10
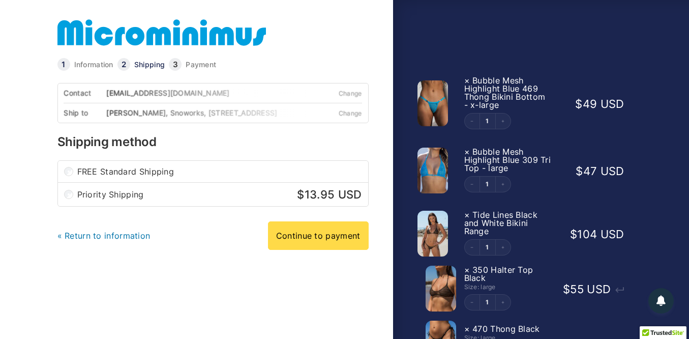
click at [94, 238] on link "« Return to information" at bounding box center [103, 235] width 93 height 10
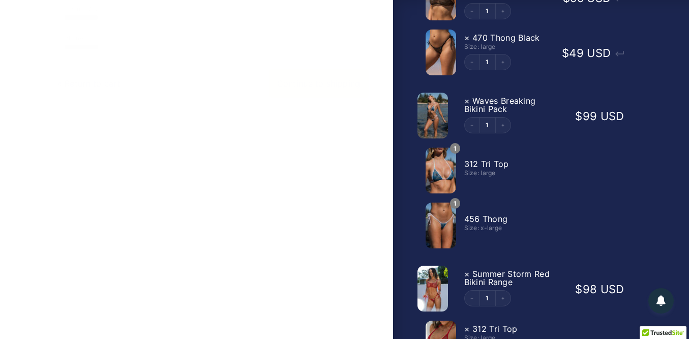
scroll to position [291, 0]
click at [96, 89] on link "« Return to cart" at bounding box center [89, 84] width 64 height 10
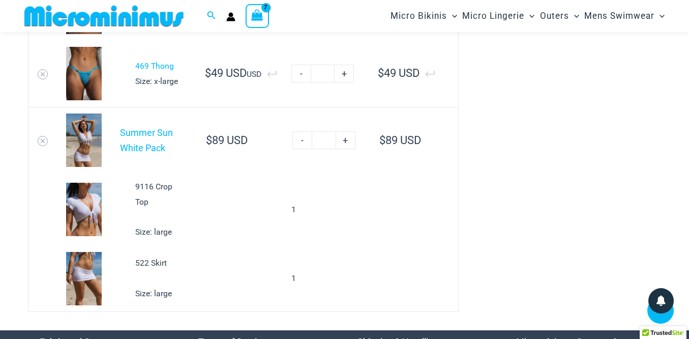
scroll to position [920, 0]
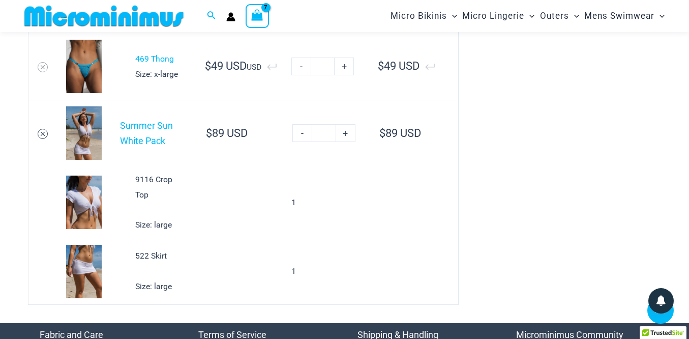
type input "**********"
click at [42, 137] on icon "Remove Summer Sun White Pack from cart" at bounding box center [42, 133] width 7 height 7
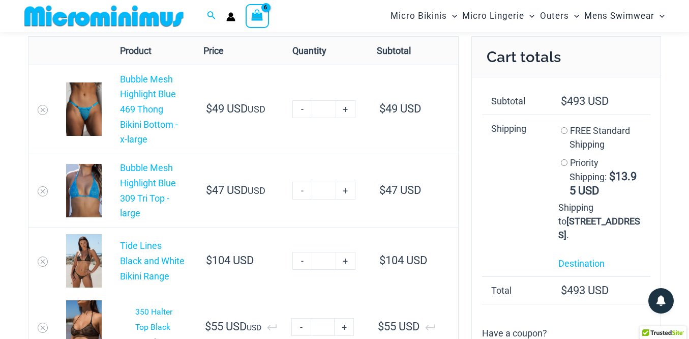
scroll to position [63, 0]
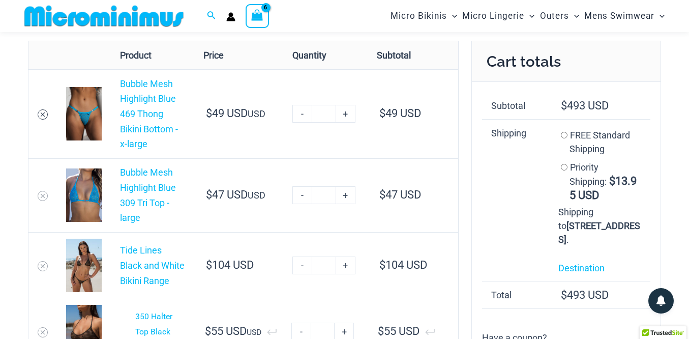
click at [44, 113] on icon "Remove Bubble Mesh Highlight Blue 469 Thong Bikini Bottom - x-large from cart" at bounding box center [42, 114] width 7 height 7
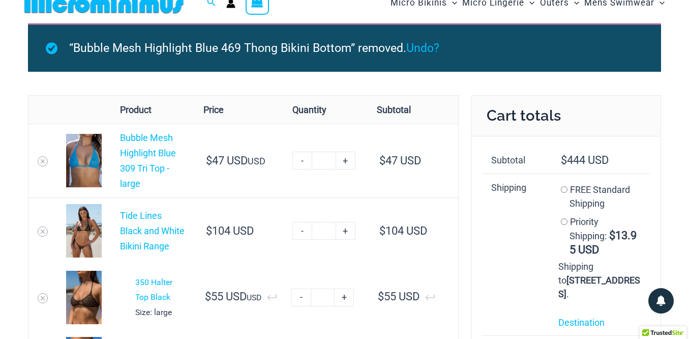
scroll to position [0, 0]
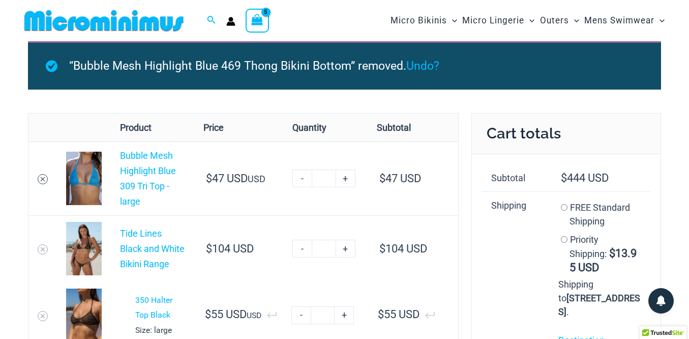
click at [45, 177] on icon "Remove Bubble Mesh Highlight Blue 309 Tri Top - large from cart" at bounding box center [42, 179] width 7 height 7
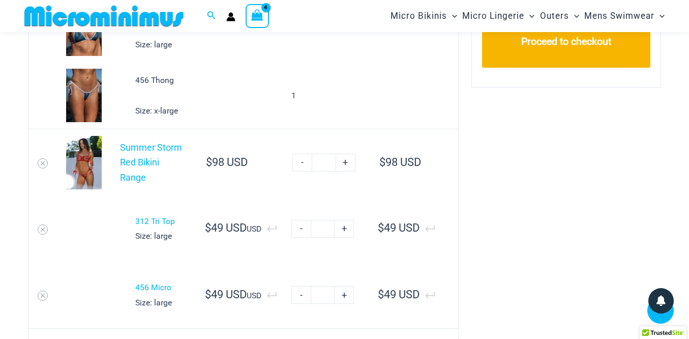
scroll to position [426, 0]
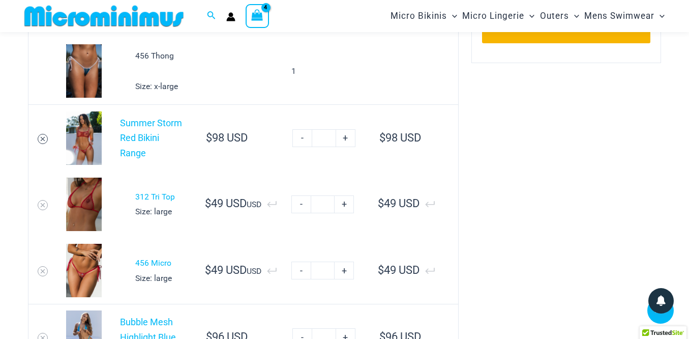
click at [43, 142] on icon "Remove Summer Storm Red Bikini Range from cart" at bounding box center [42, 138] width 7 height 7
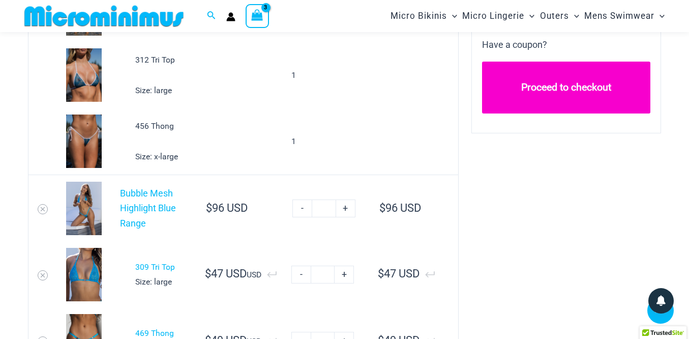
scroll to position [354, 0]
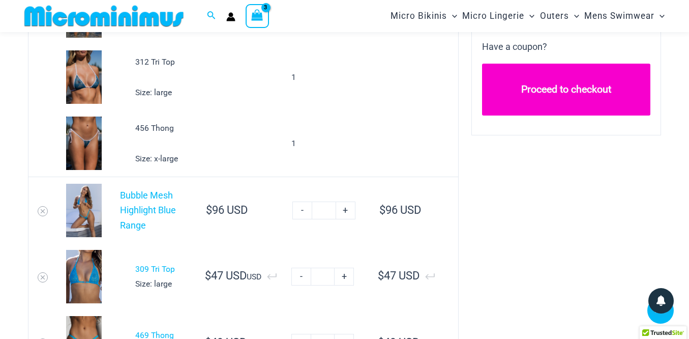
click at [576, 110] on link "Proceed to checkout" at bounding box center [566, 90] width 169 height 52
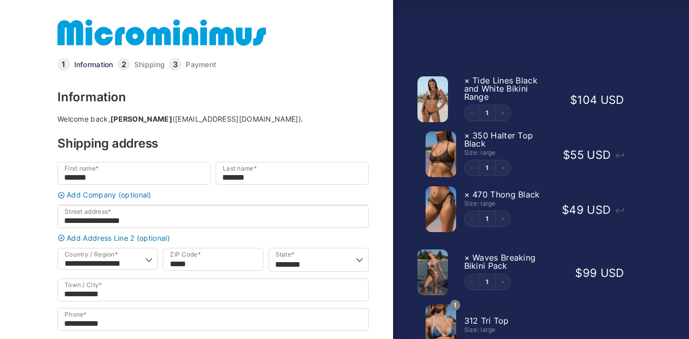
select select "**"
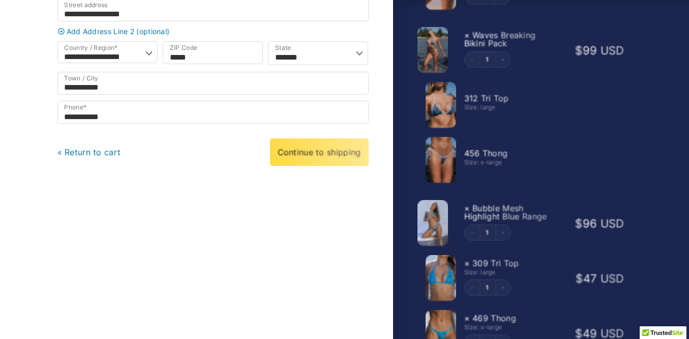
scroll to position [291, 0]
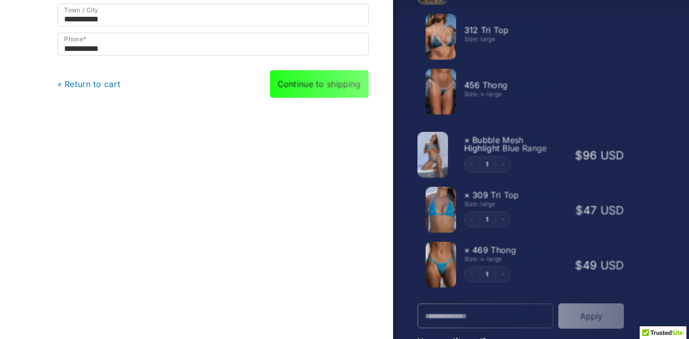
click at [328, 90] on link "Continue to shipping" at bounding box center [319, 83] width 99 height 27
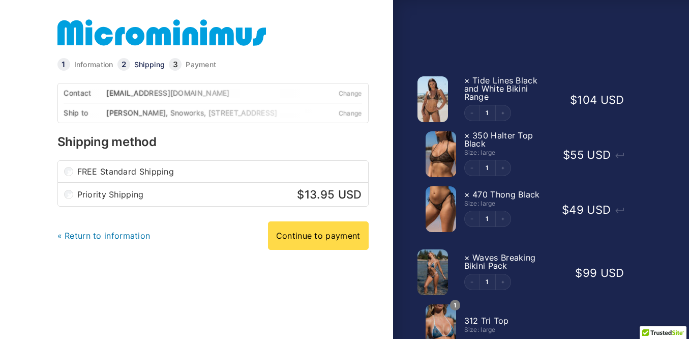
scroll to position [72, 0]
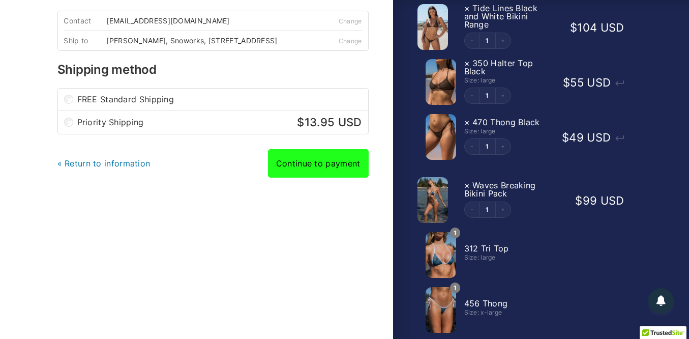
click at [324, 170] on link "Continue to payment" at bounding box center [318, 163] width 101 height 28
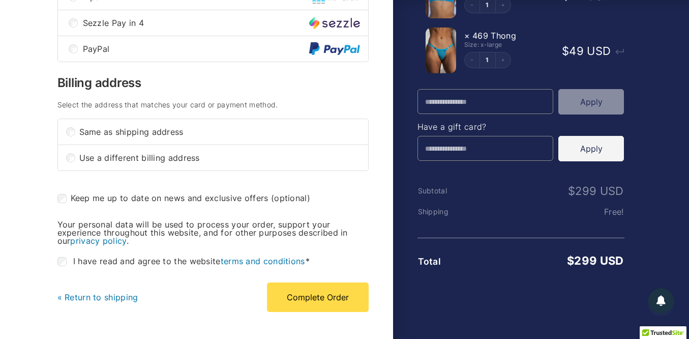
scroll to position [509, 0]
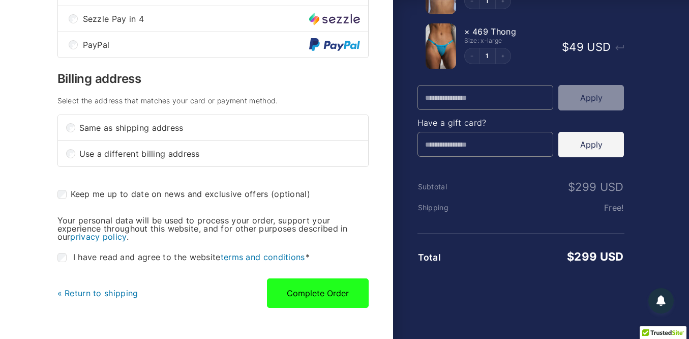
click at [322, 308] on button "Complete Order" at bounding box center [318, 293] width 102 height 30
